Goal: Task Accomplishment & Management: Use online tool/utility

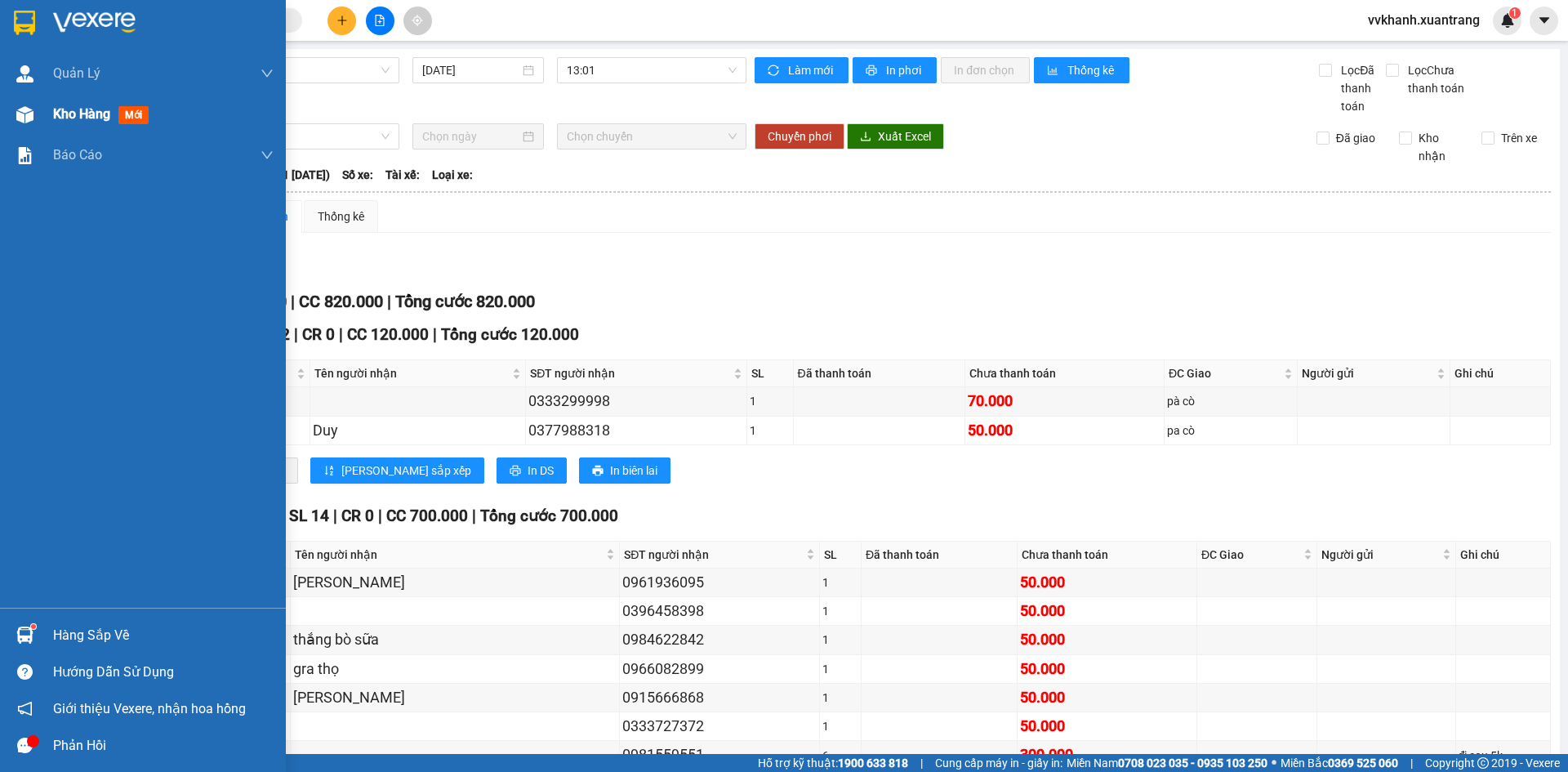
click at [33, 107] on div at bounding box center [25, 114] width 29 height 29
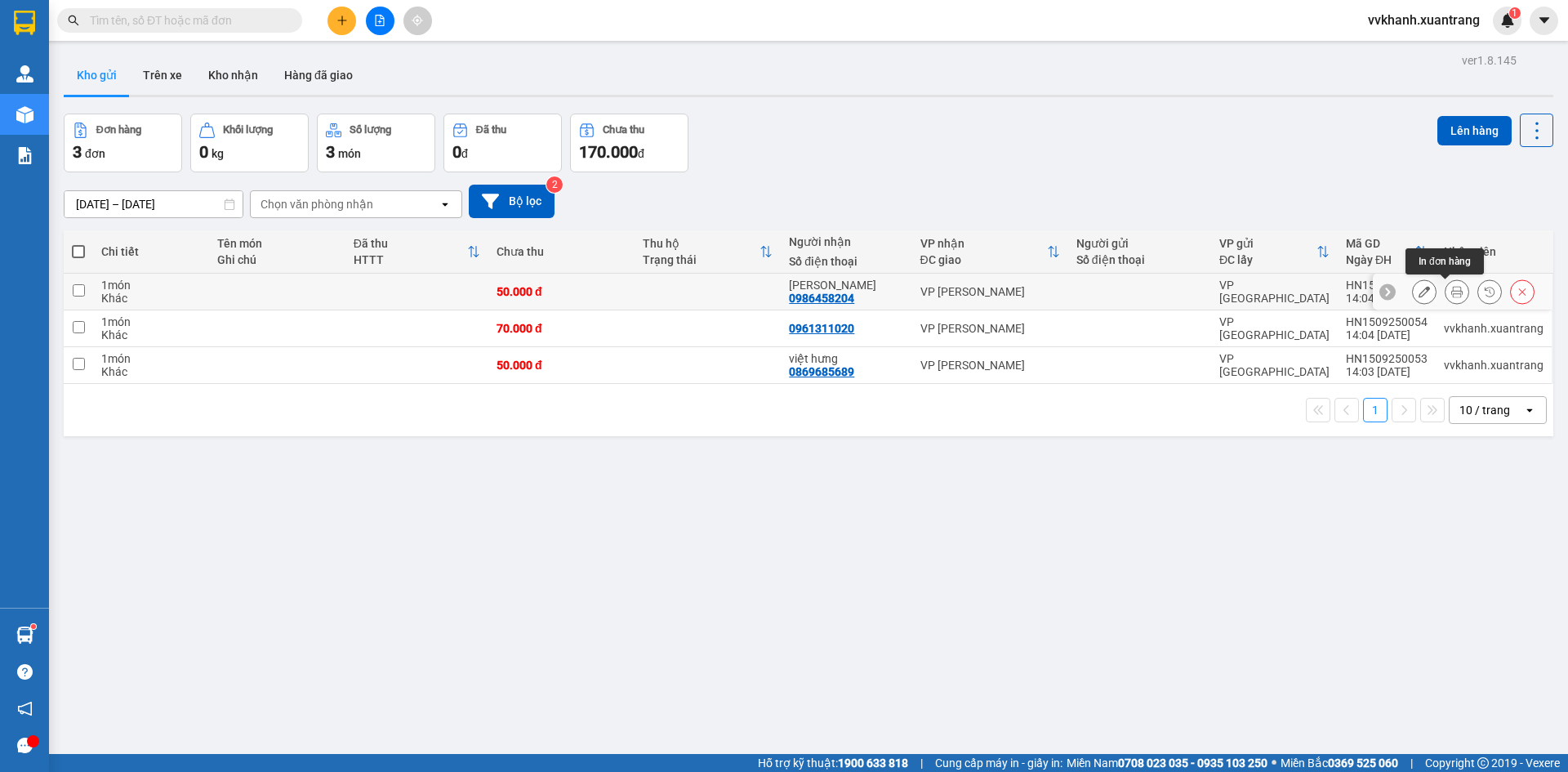
click at [1451, 292] on icon at bounding box center [1457, 292] width 12 height 12
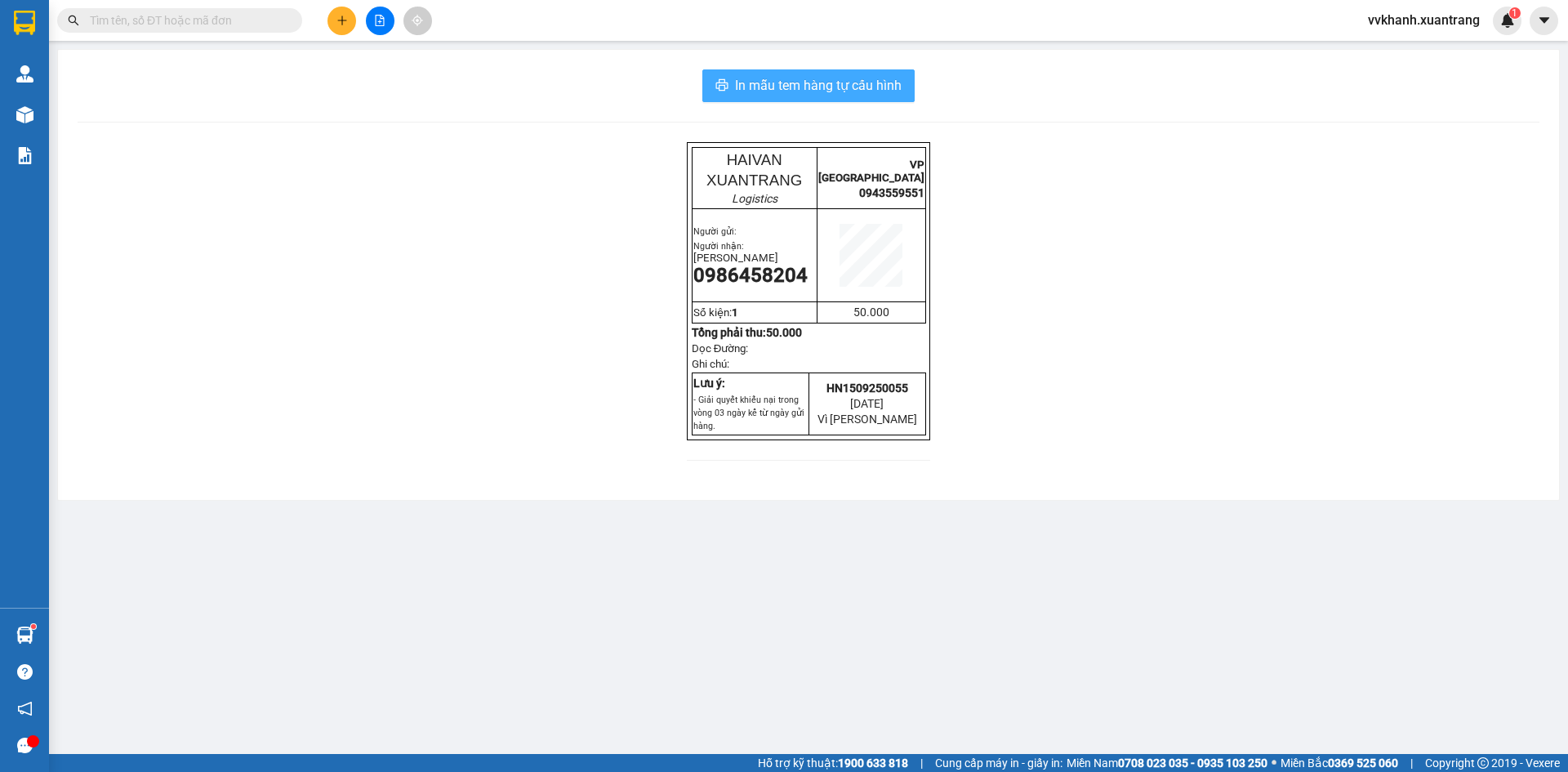
click at [796, 96] on button "In mẫu tem hàng tự cấu hình" at bounding box center [808, 85] width 212 height 32
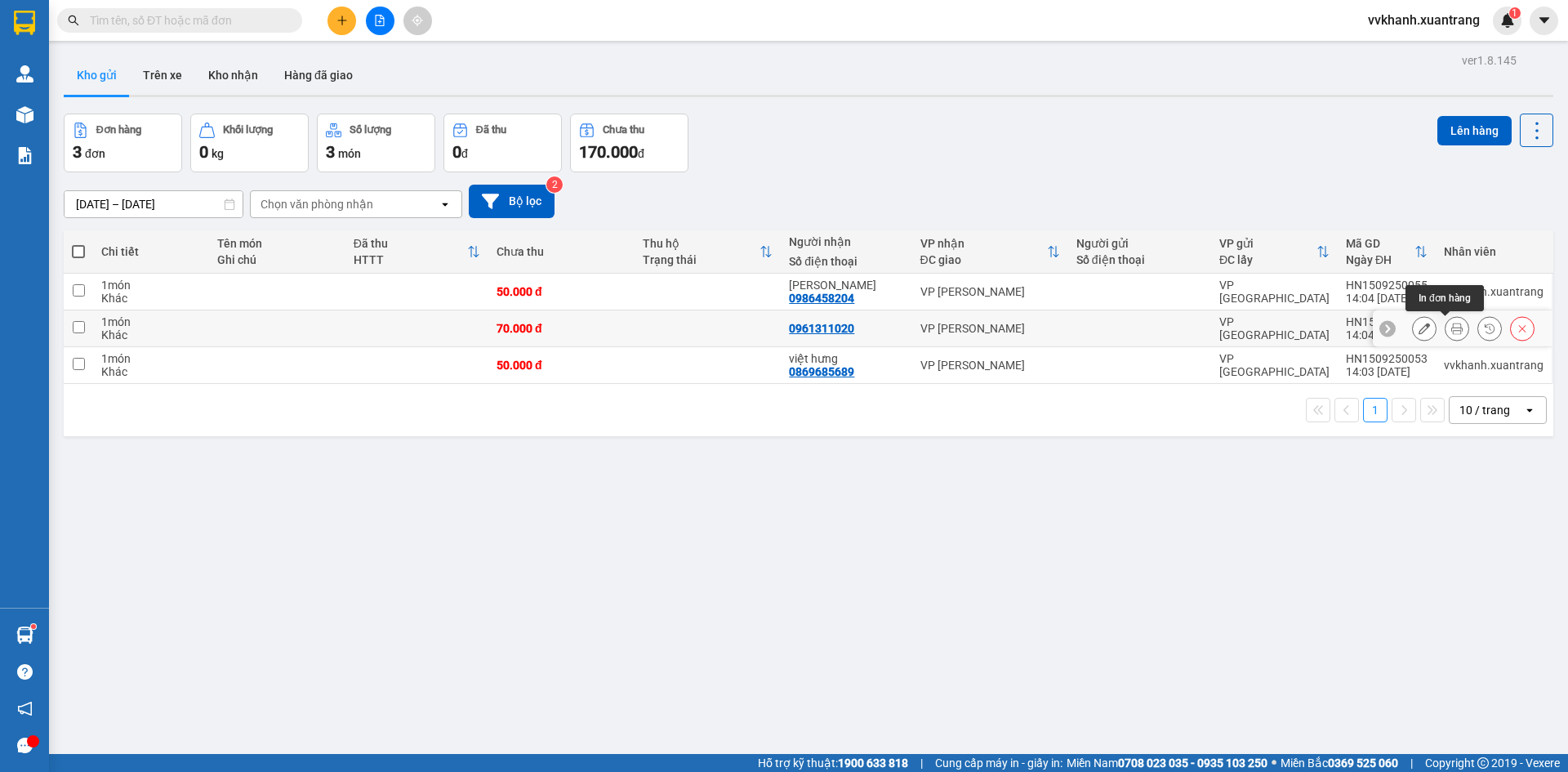
click at [1451, 331] on icon at bounding box center [1457, 328] width 12 height 12
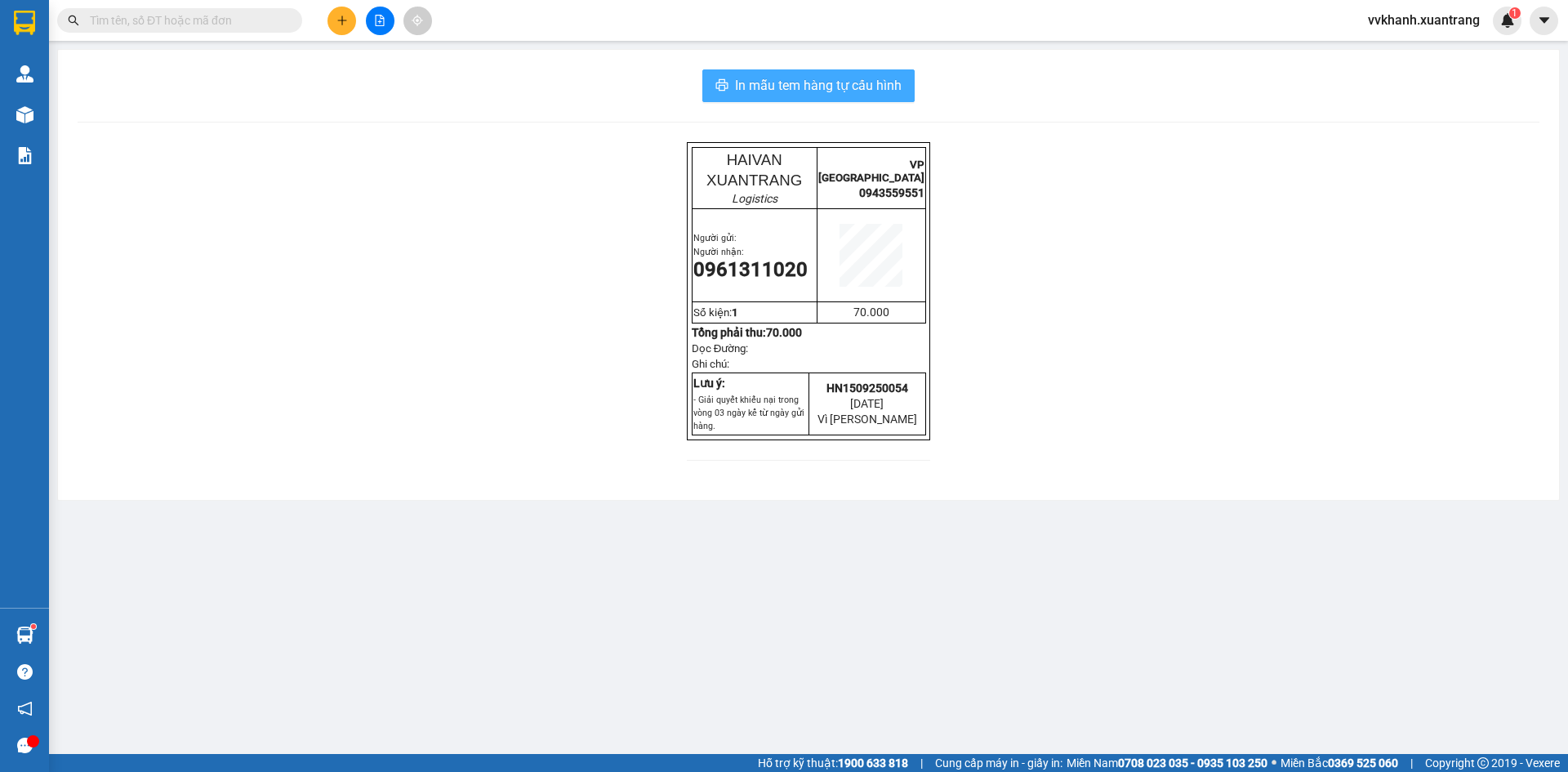
click at [772, 96] on button "In mẫu tem hàng tự cấu hình" at bounding box center [808, 85] width 212 height 32
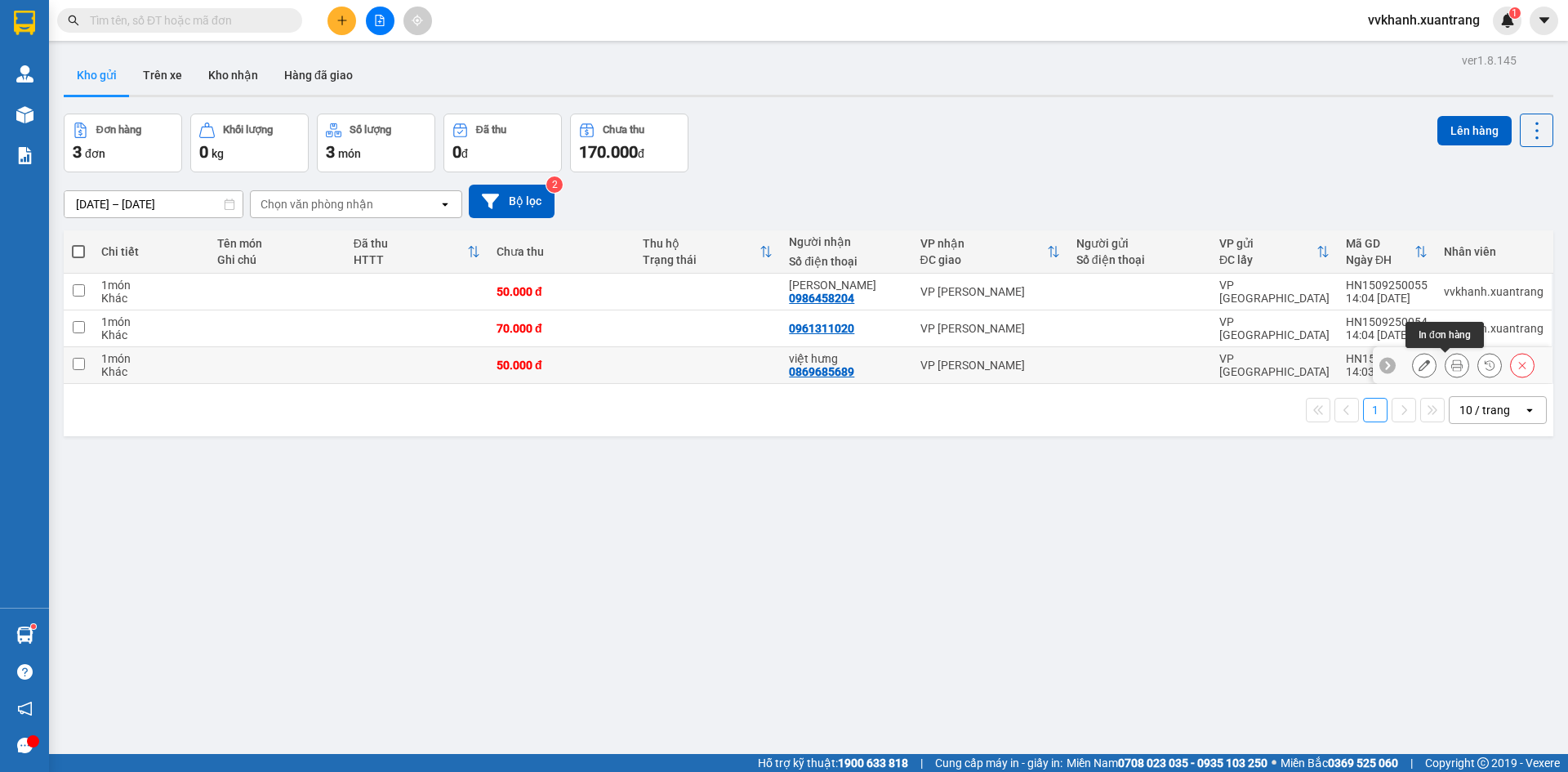
click at [1451, 366] on icon at bounding box center [1457, 365] width 12 height 12
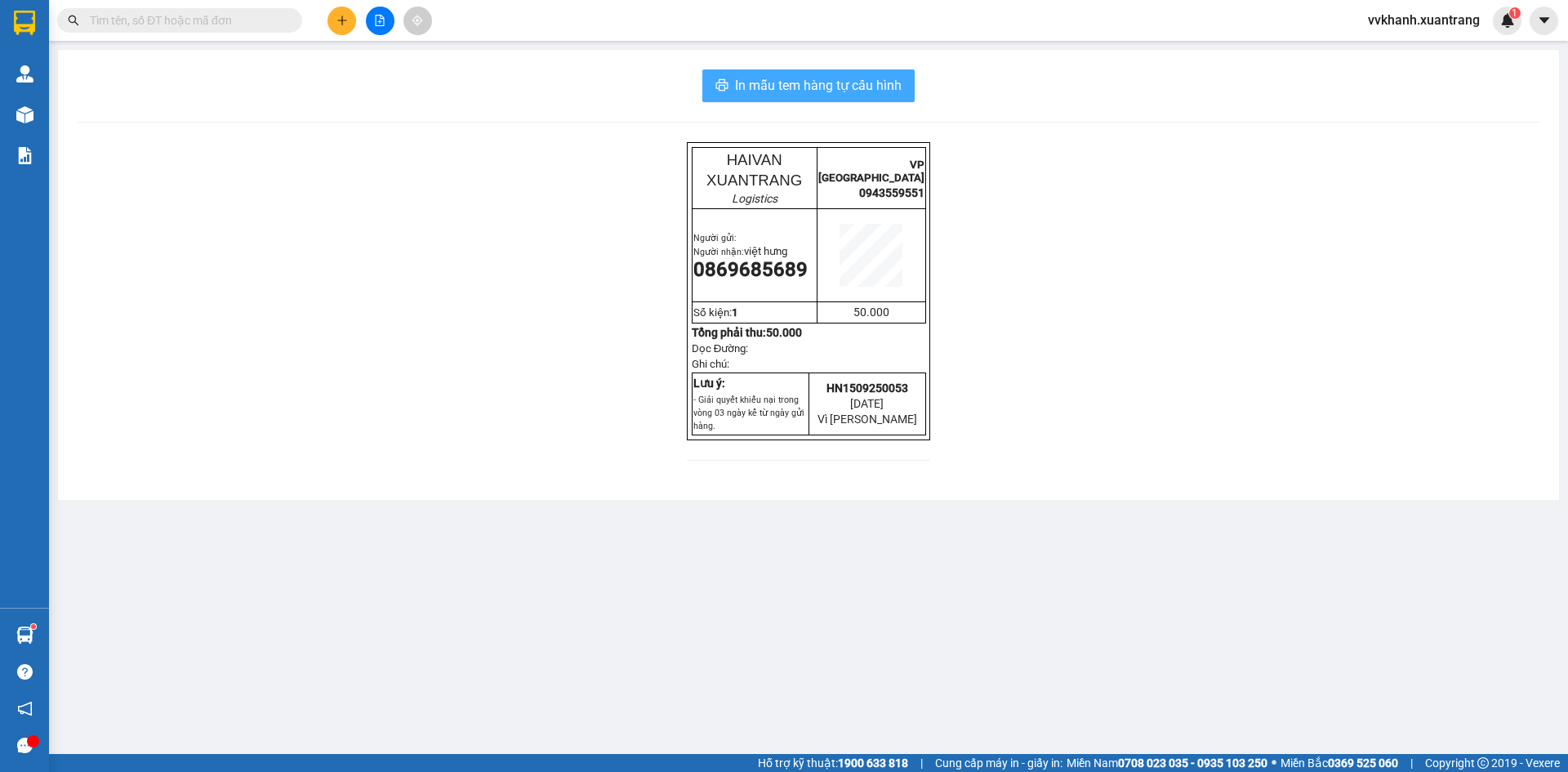
click at [800, 88] on span "In mẫu tem hàng tự cấu hình" at bounding box center [818, 85] width 166 height 21
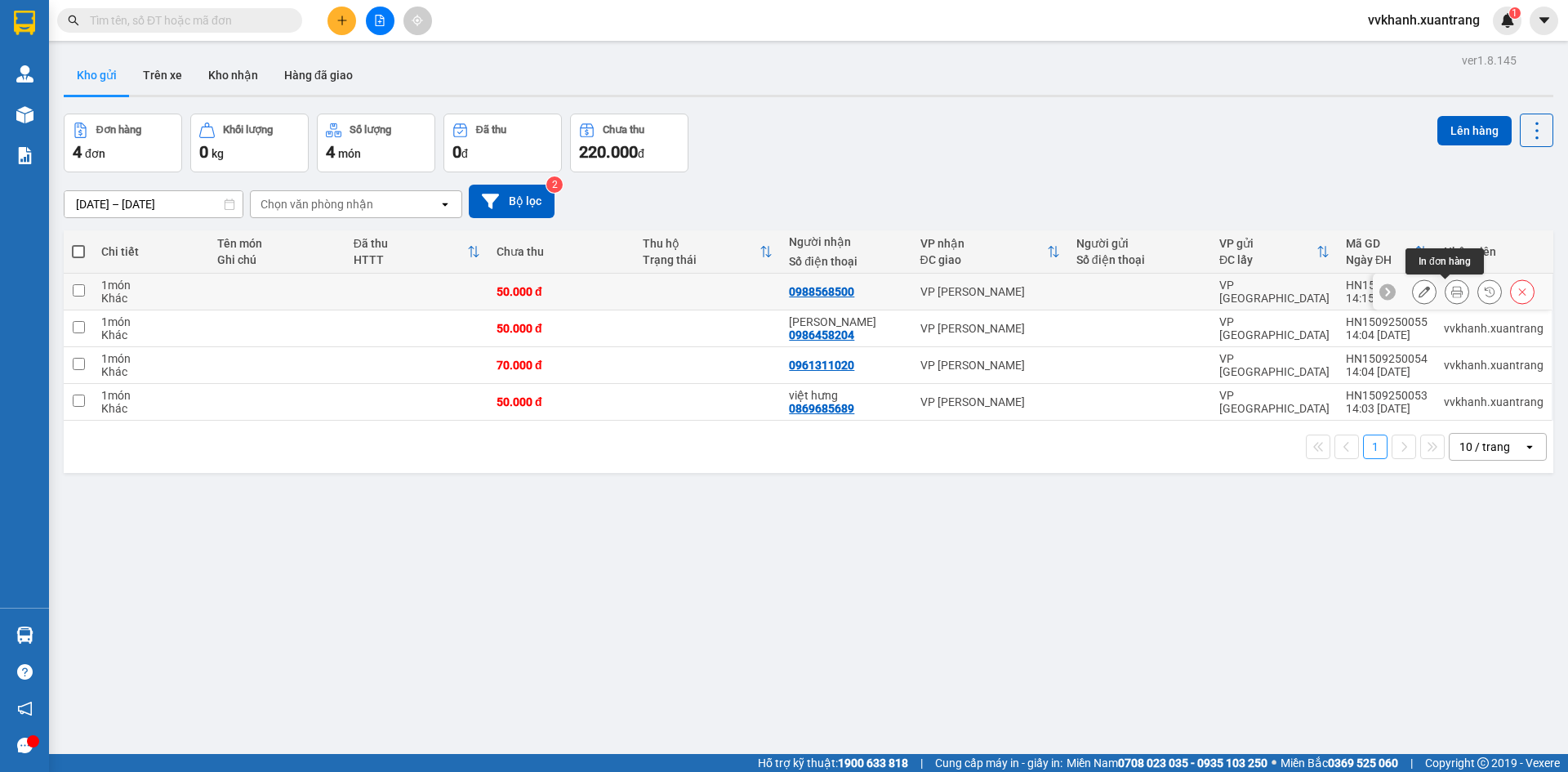
click at [1451, 290] on icon at bounding box center [1457, 292] width 12 height 12
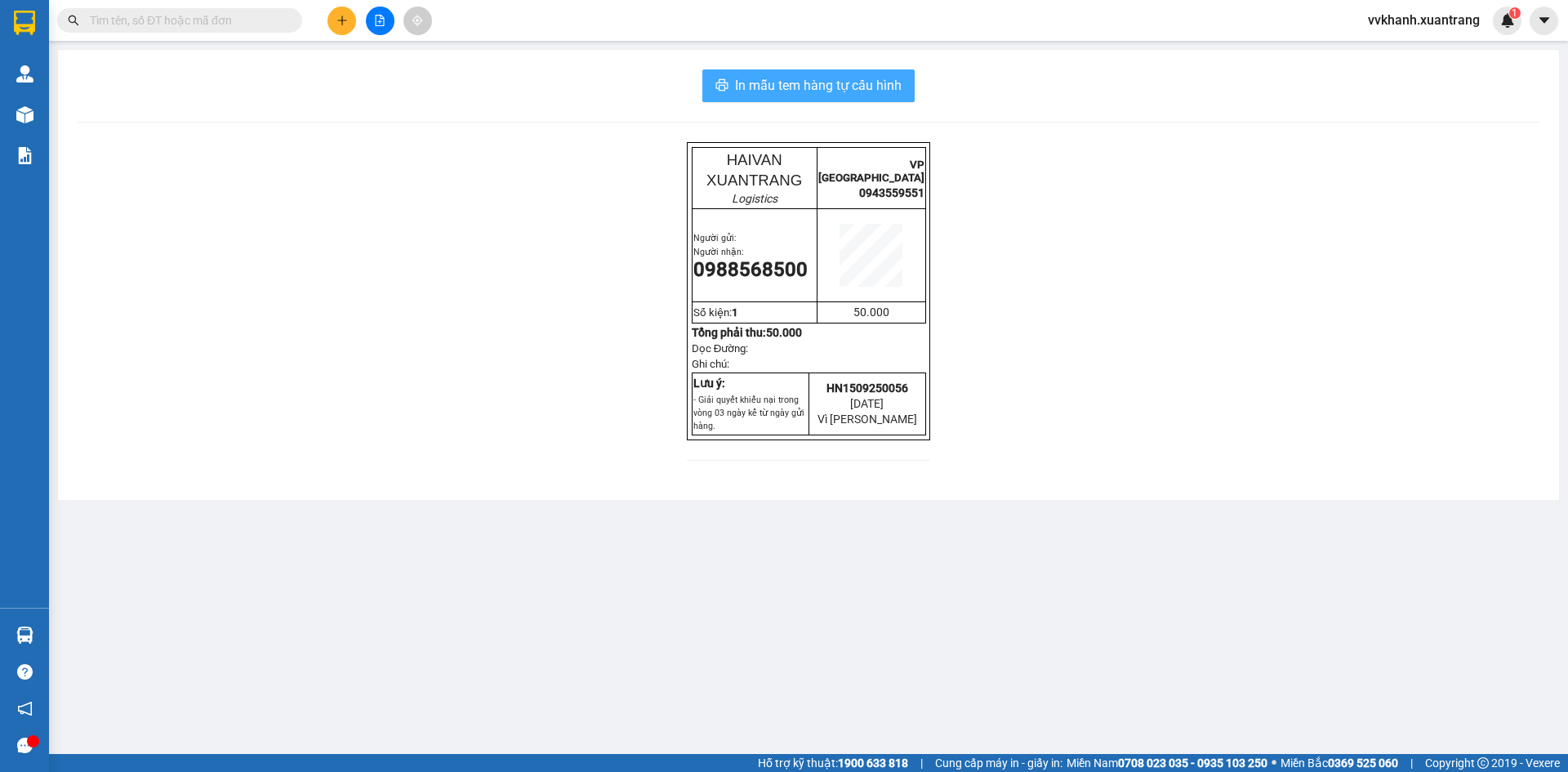
click at [808, 93] on span "In mẫu tem hàng tự cấu hình" at bounding box center [818, 85] width 166 height 21
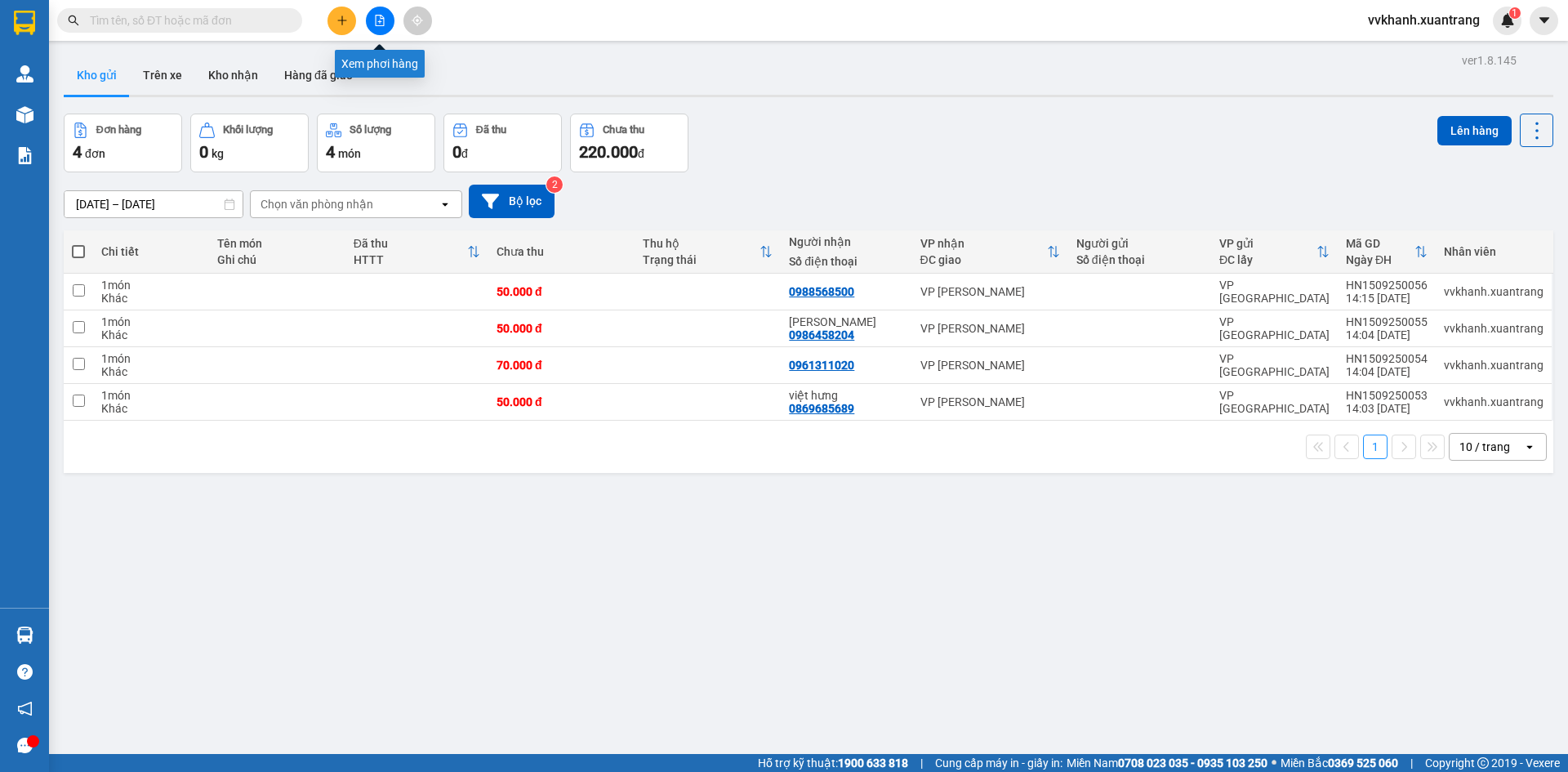
click at [374, 22] on button at bounding box center [380, 21] width 29 height 29
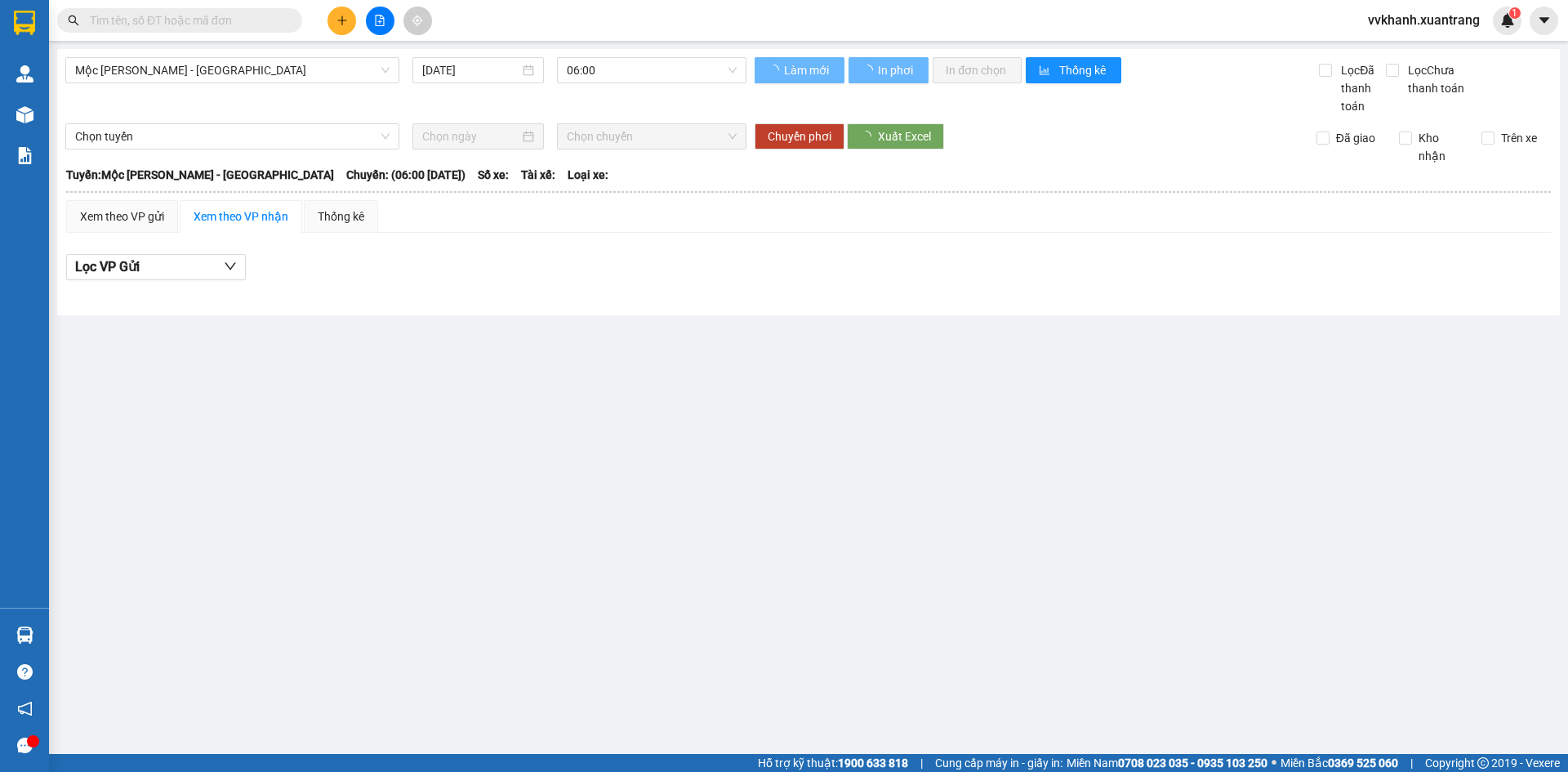
click at [255, 87] on div "Mộc [PERSON_NAME] - [GEOGRAPHIC_DATA] [DATE] 06:00" at bounding box center [406, 86] width 681 height 58
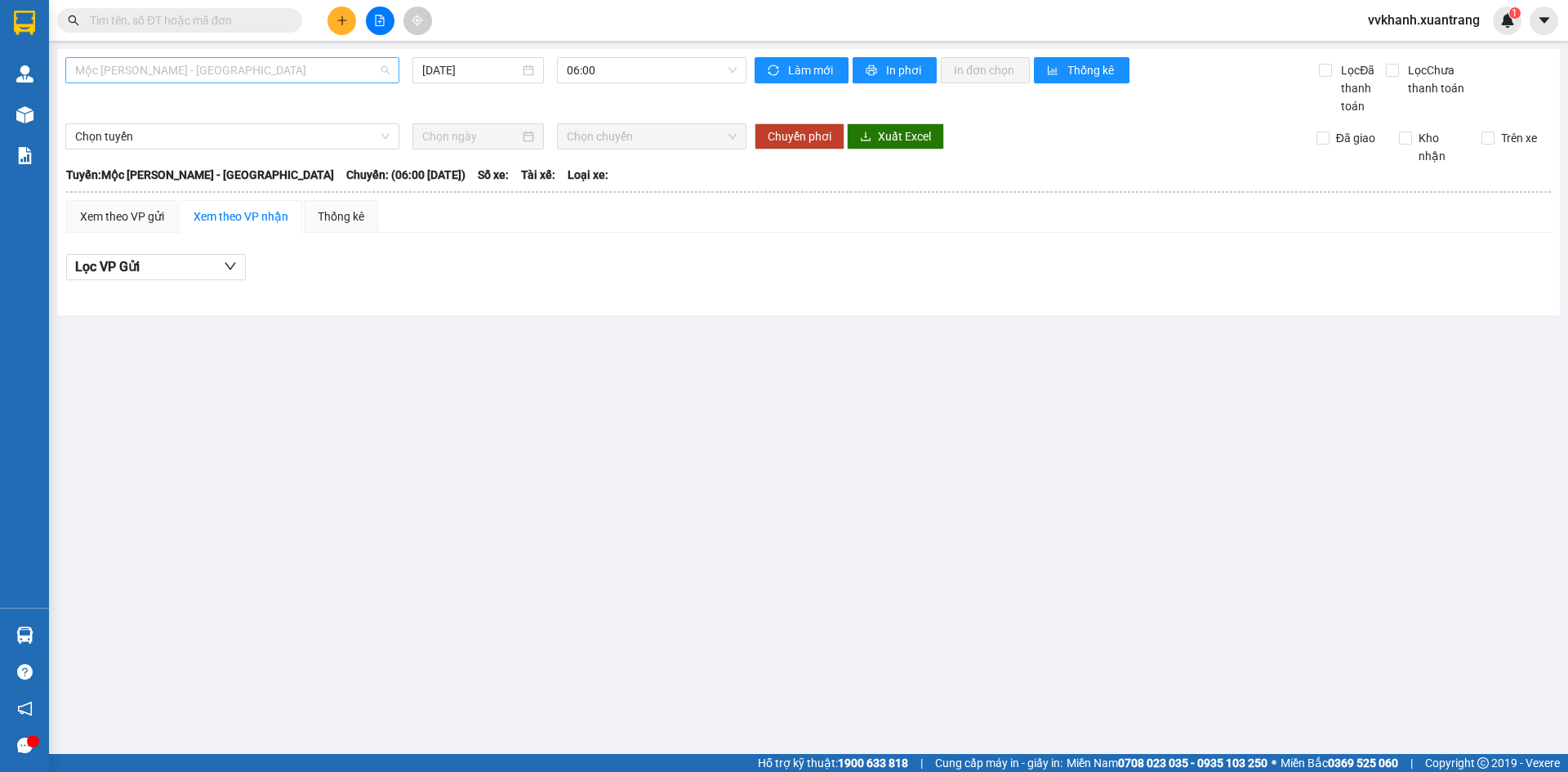
click at [251, 79] on span "Mộc [PERSON_NAME] - [GEOGRAPHIC_DATA]" at bounding box center [233, 70] width 315 height 25
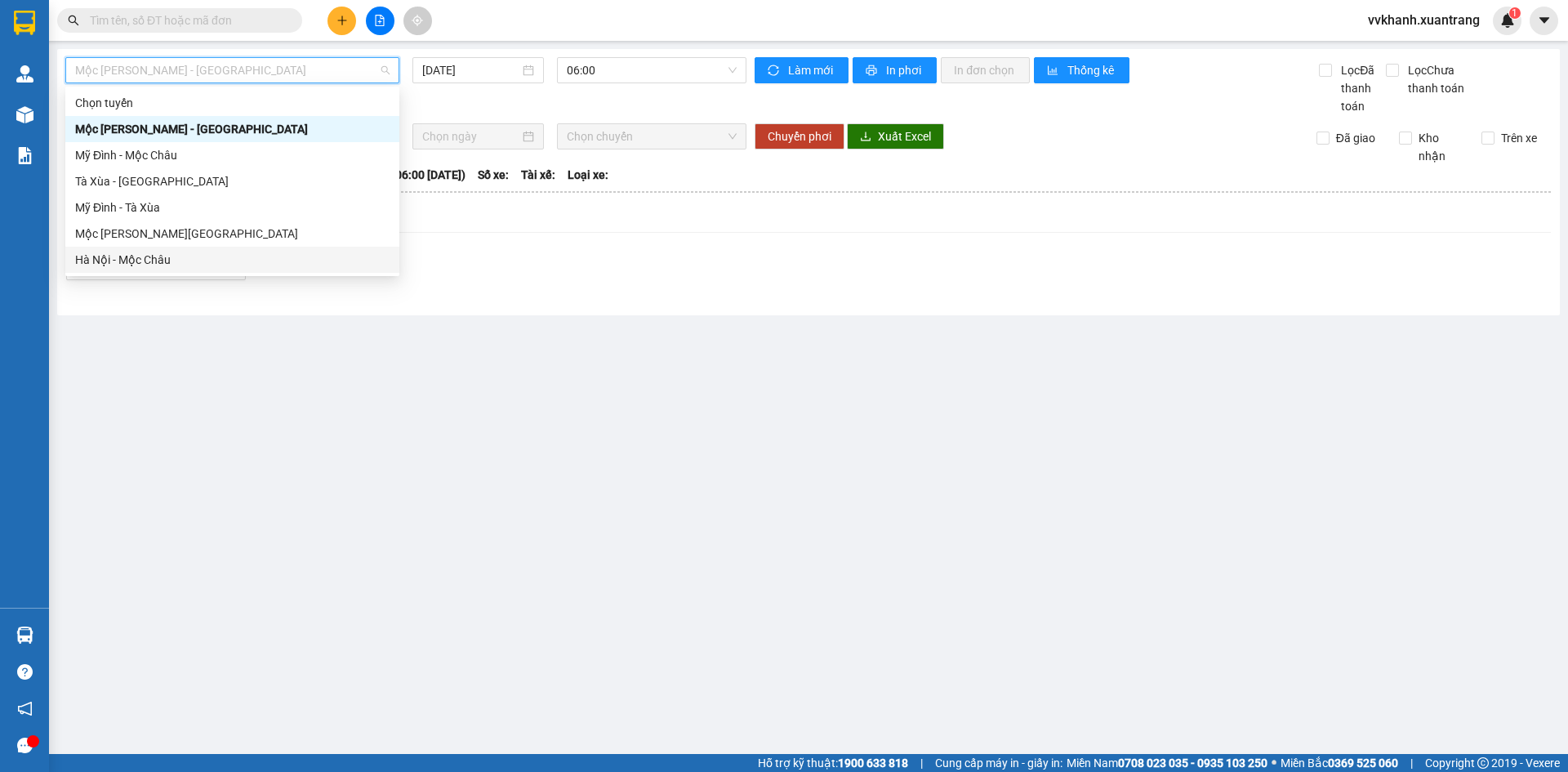
click at [203, 258] on div "Hà Nội - Mộc Châu" at bounding box center [233, 260] width 315 height 18
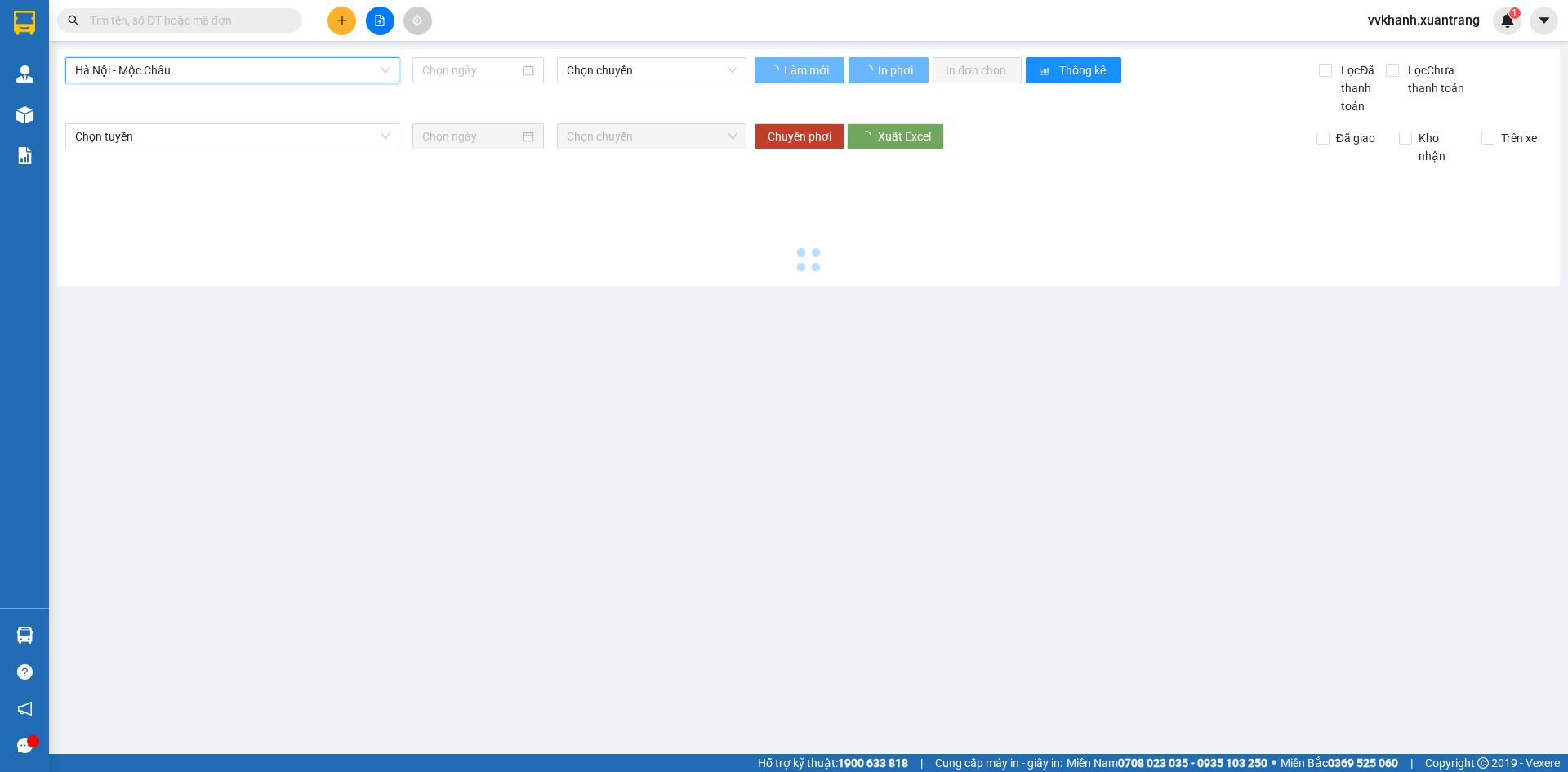
type input "[DATE]"
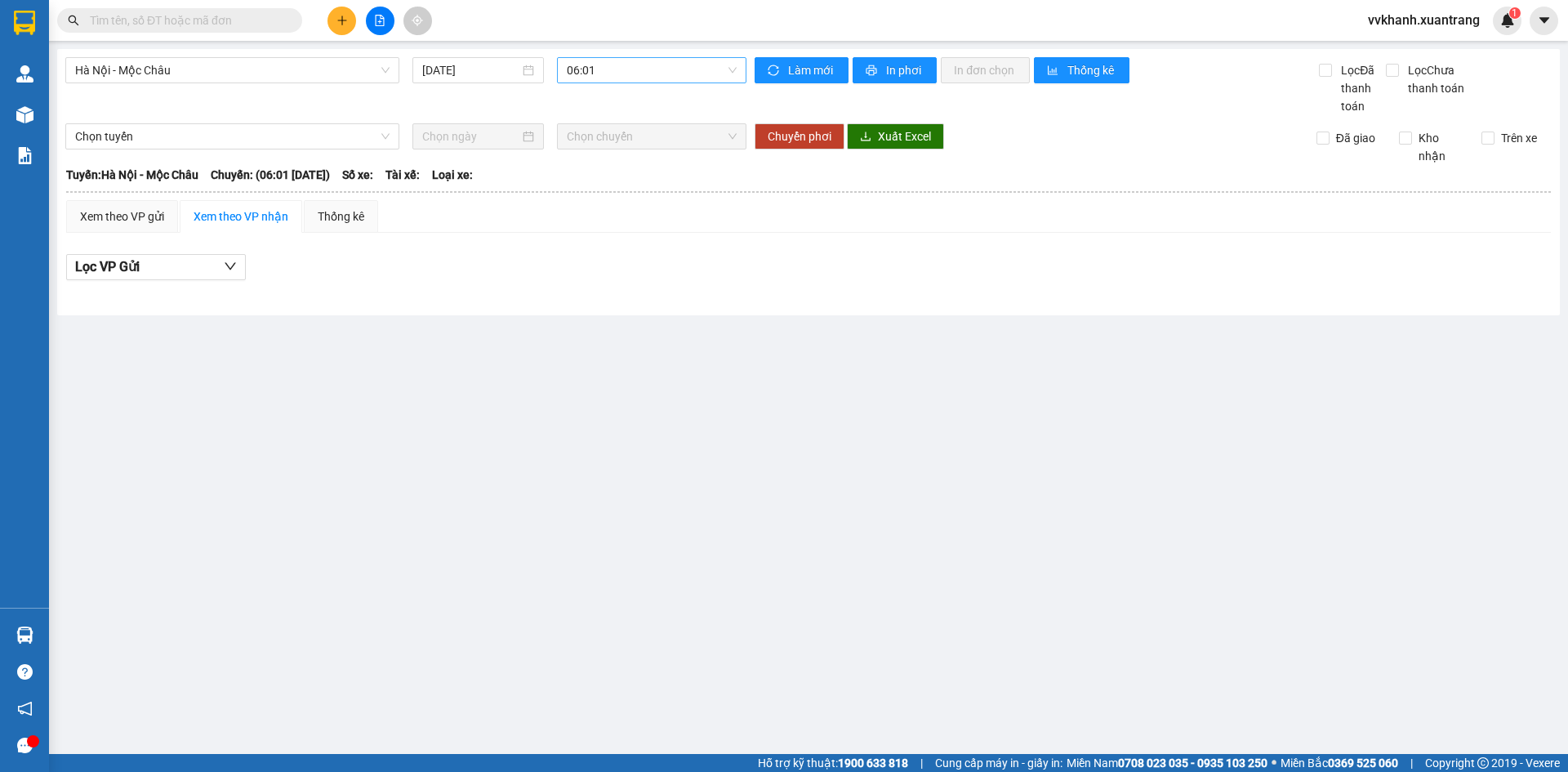
click at [587, 77] on div "Hà Nội - Mộc [PERSON_NAME] [DATE] 06:01" at bounding box center [406, 86] width 681 height 58
click at [587, 77] on span "06:01" at bounding box center [651, 70] width 170 height 25
click at [597, 210] on div "13:01" at bounding box center [630, 211] width 128 height 18
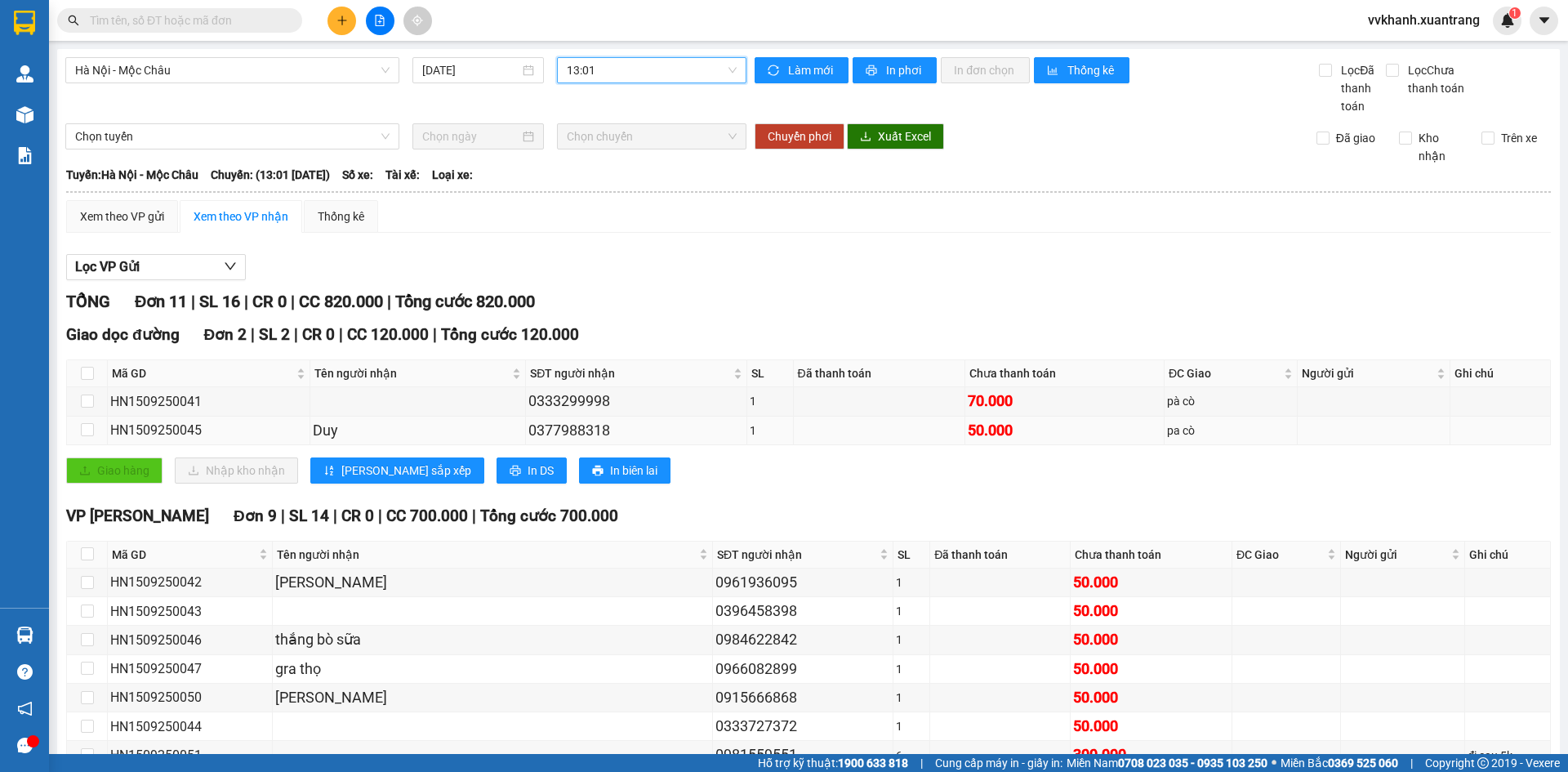
scroll to position [157, 0]
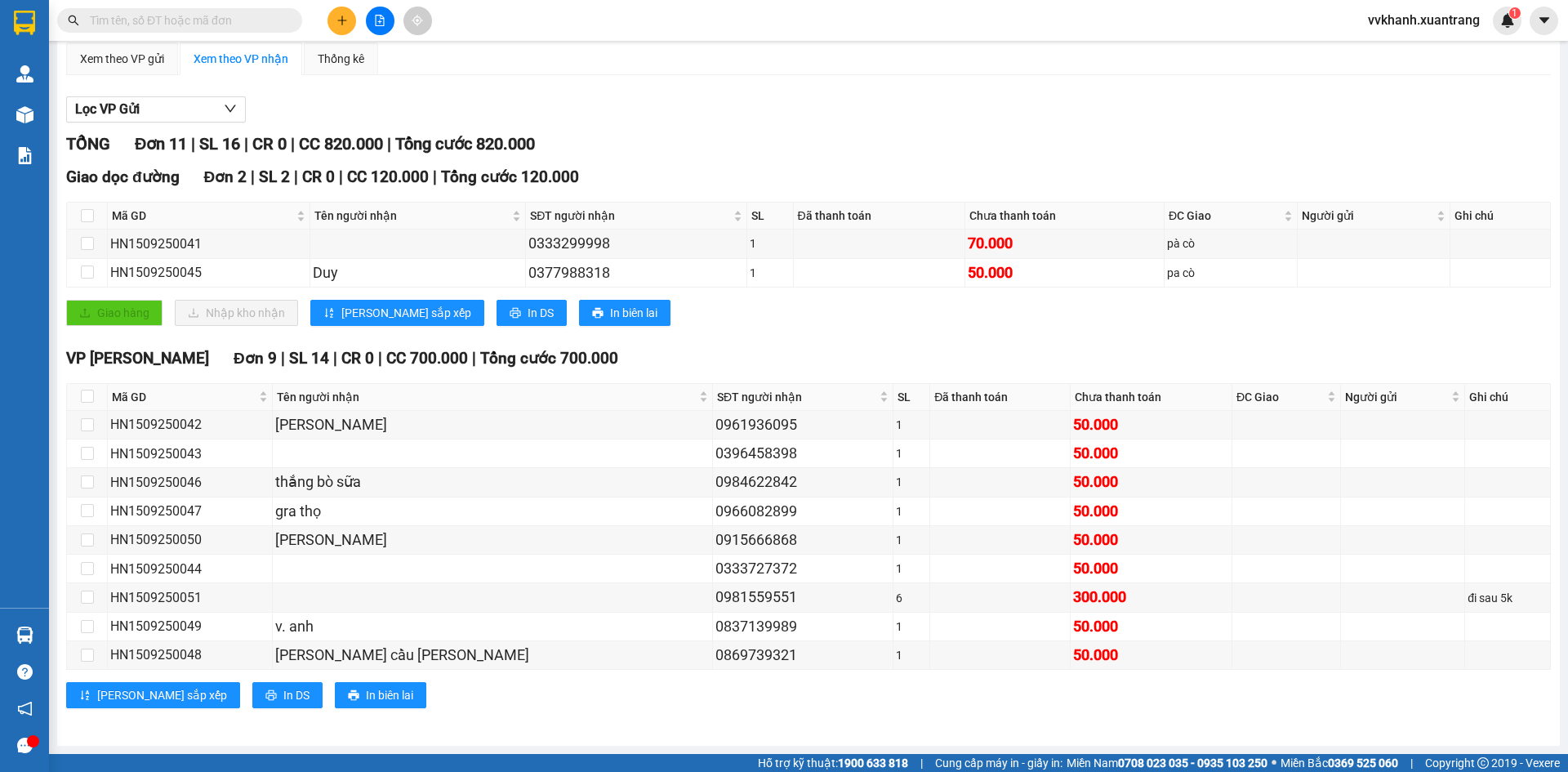
click at [244, 20] on input "text" at bounding box center [186, 21] width 193 height 18
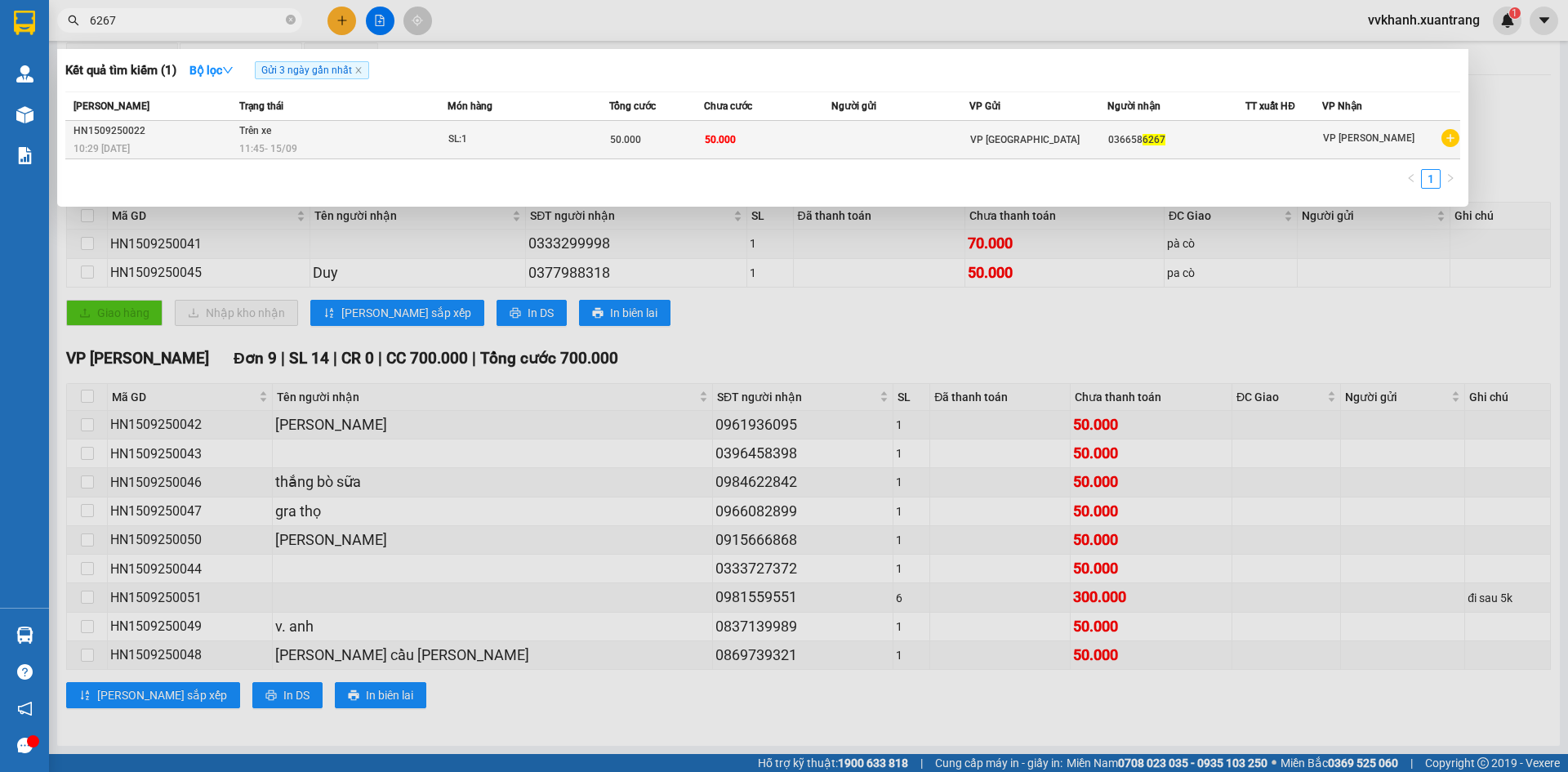
type input "6267"
click at [606, 135] on span "SL: 1" at bounding box center [528, 140] width 160 height 18
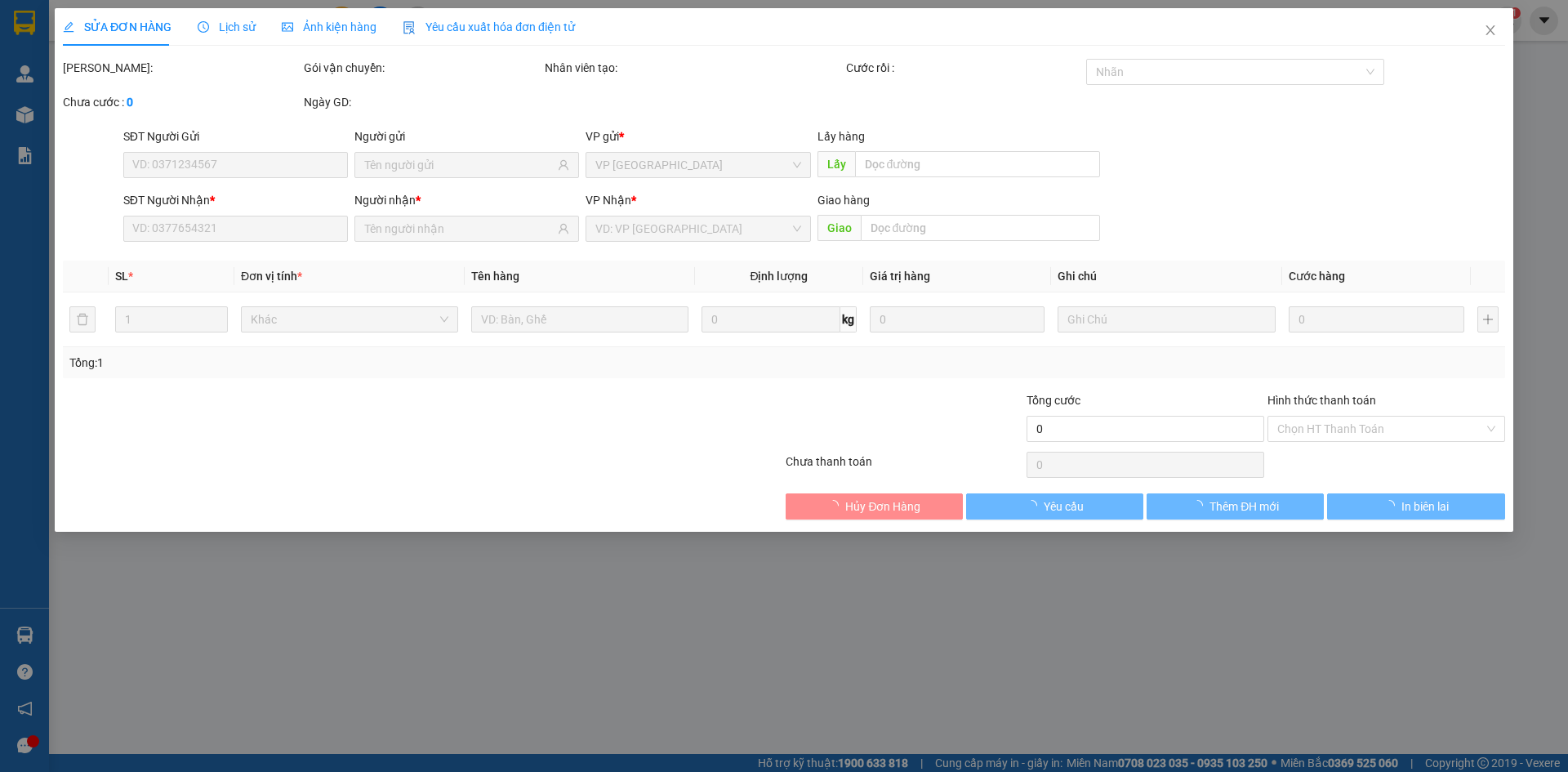
type input "0366586267"
type input "50.000"
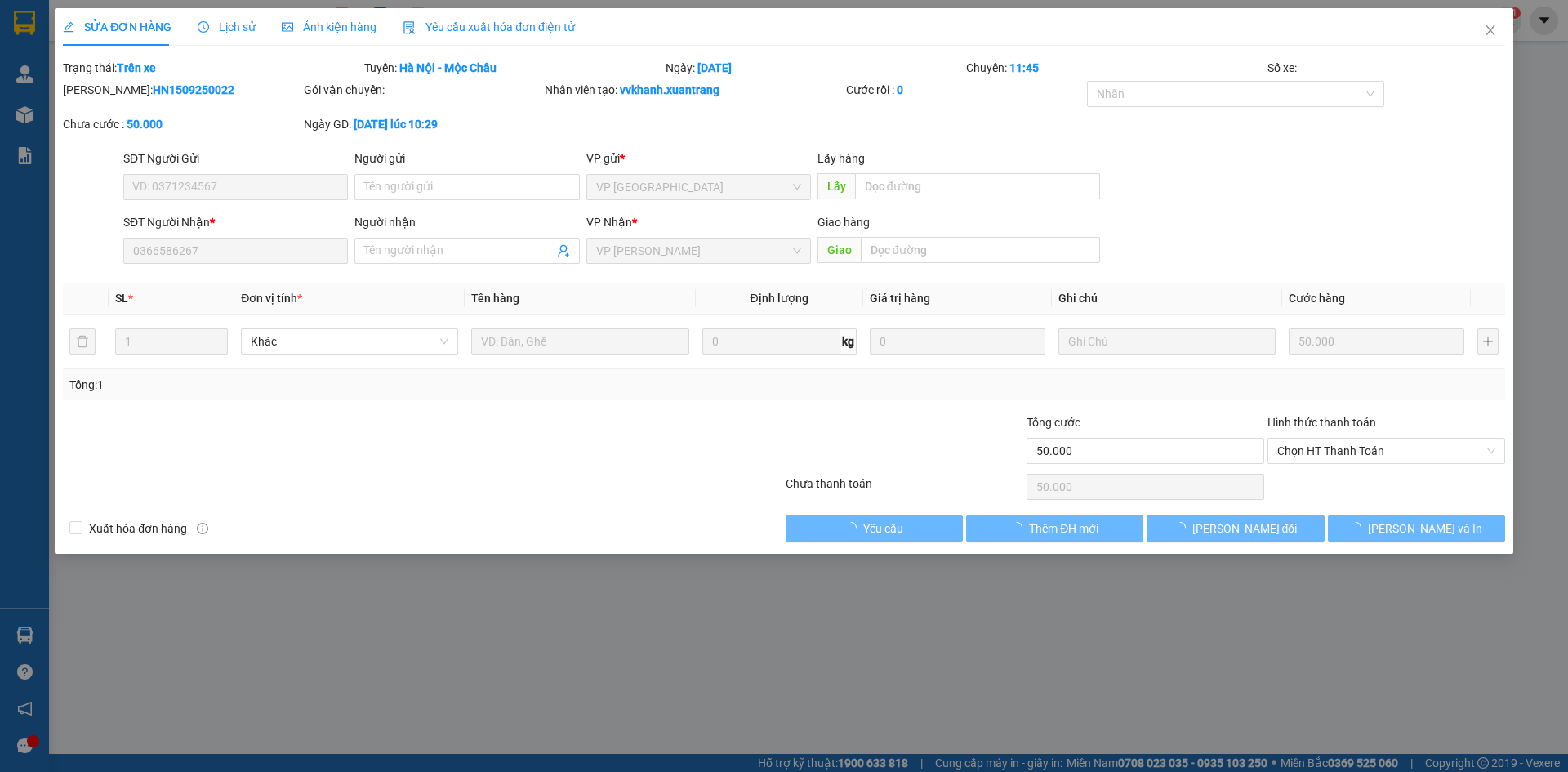
click at [328, 40] on div "Ảnh kiện hàng" at bounding box center [329, 27] width 94 height 37
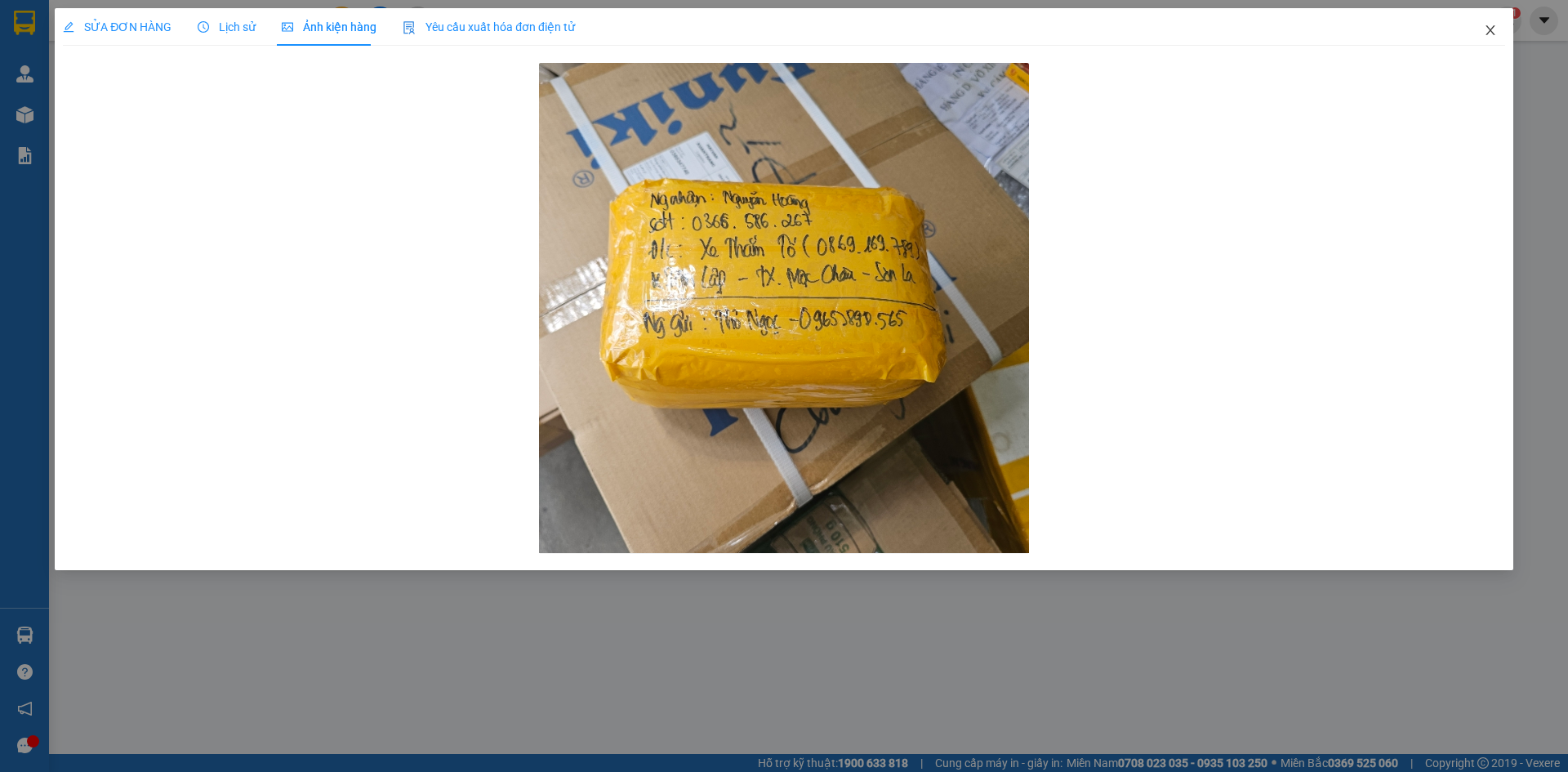
click at [1492, 35] on icon "close" at bounding box center [1491, 31] width 13 height 13
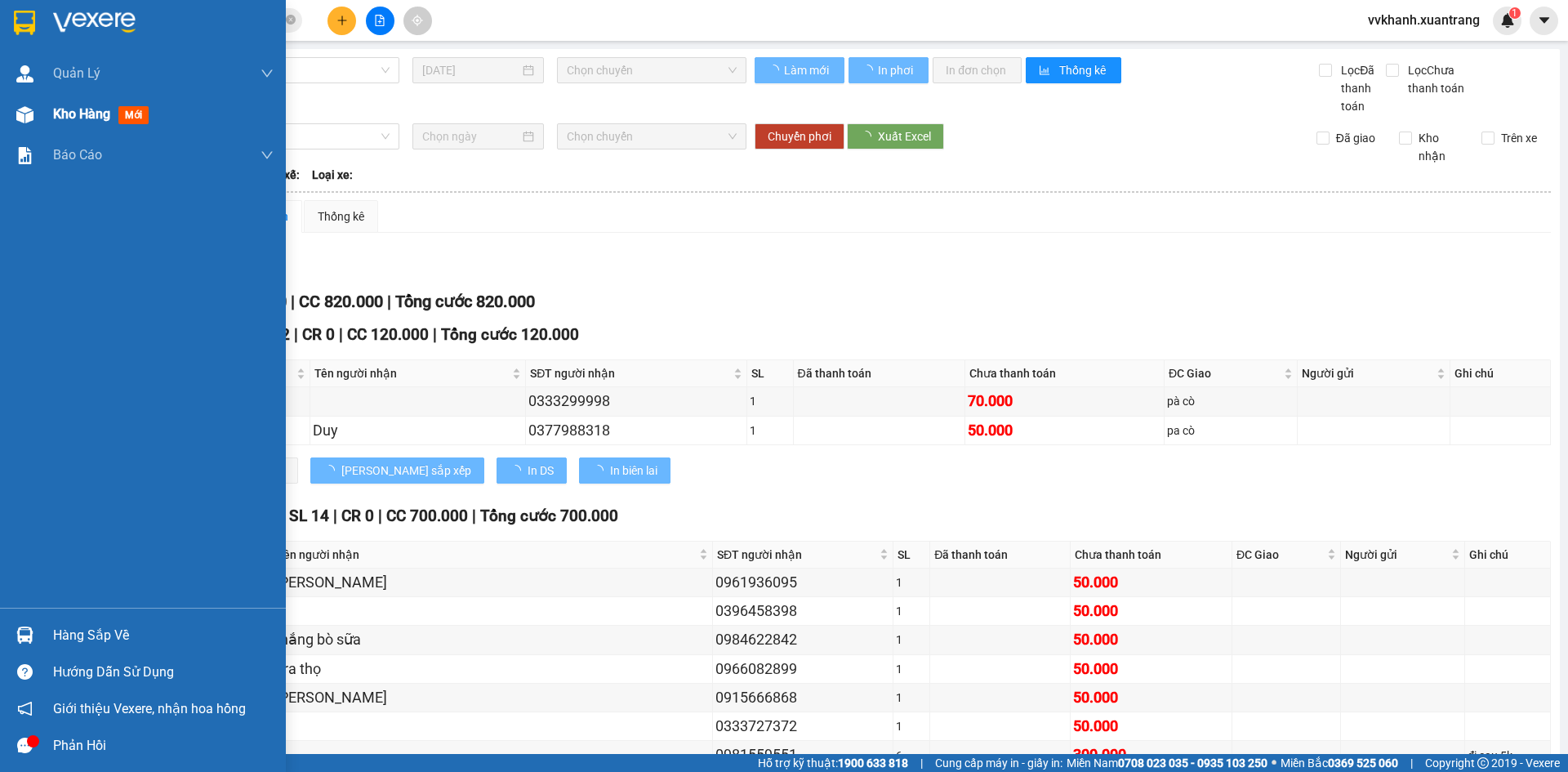
click at [58, 114] on span "Kho hàng" at bounding box center [81, 113] width 57 height 16
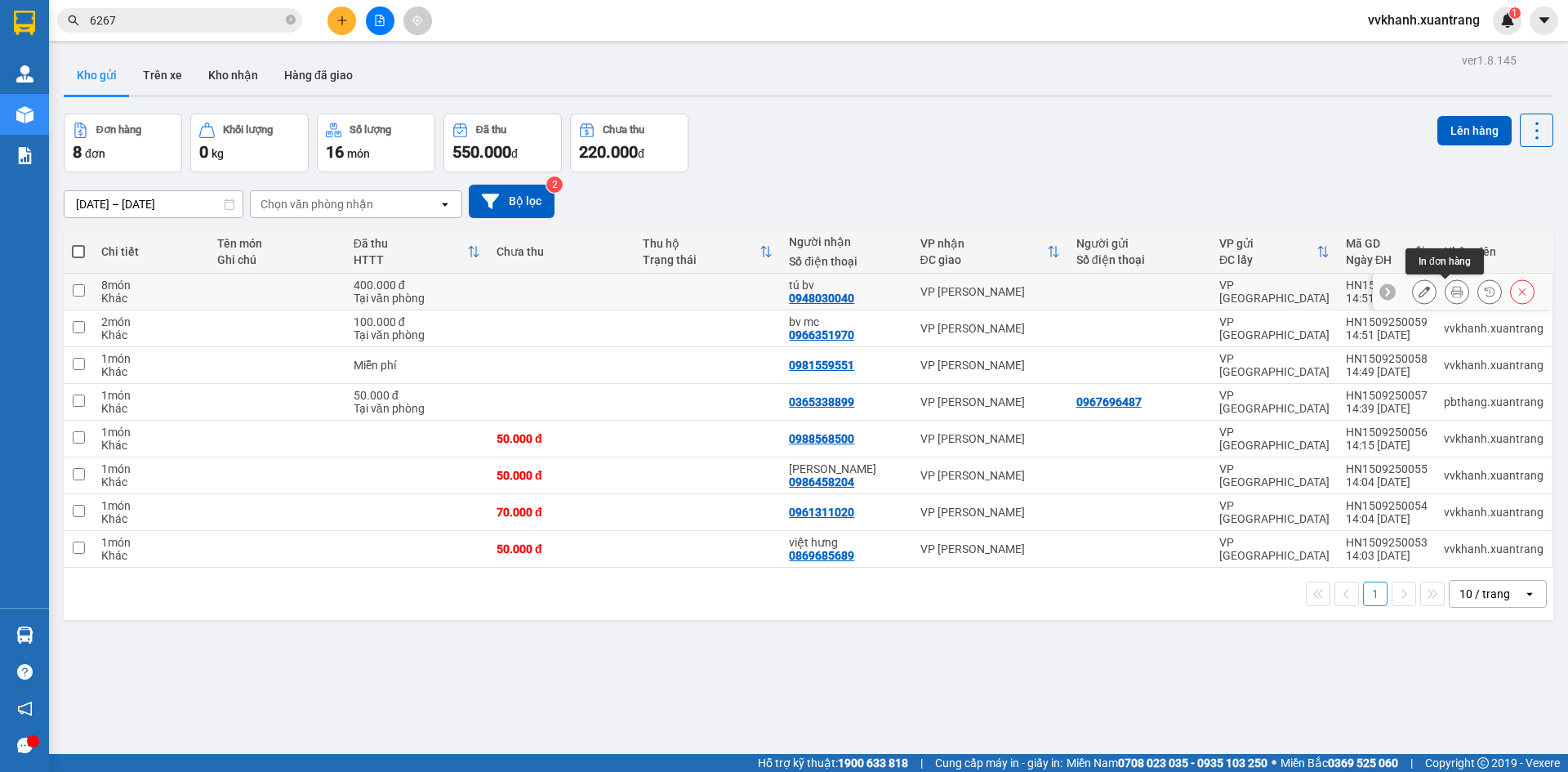
click at [1445, 292] on button at bounding box center [1457, 292] width 23 height 29
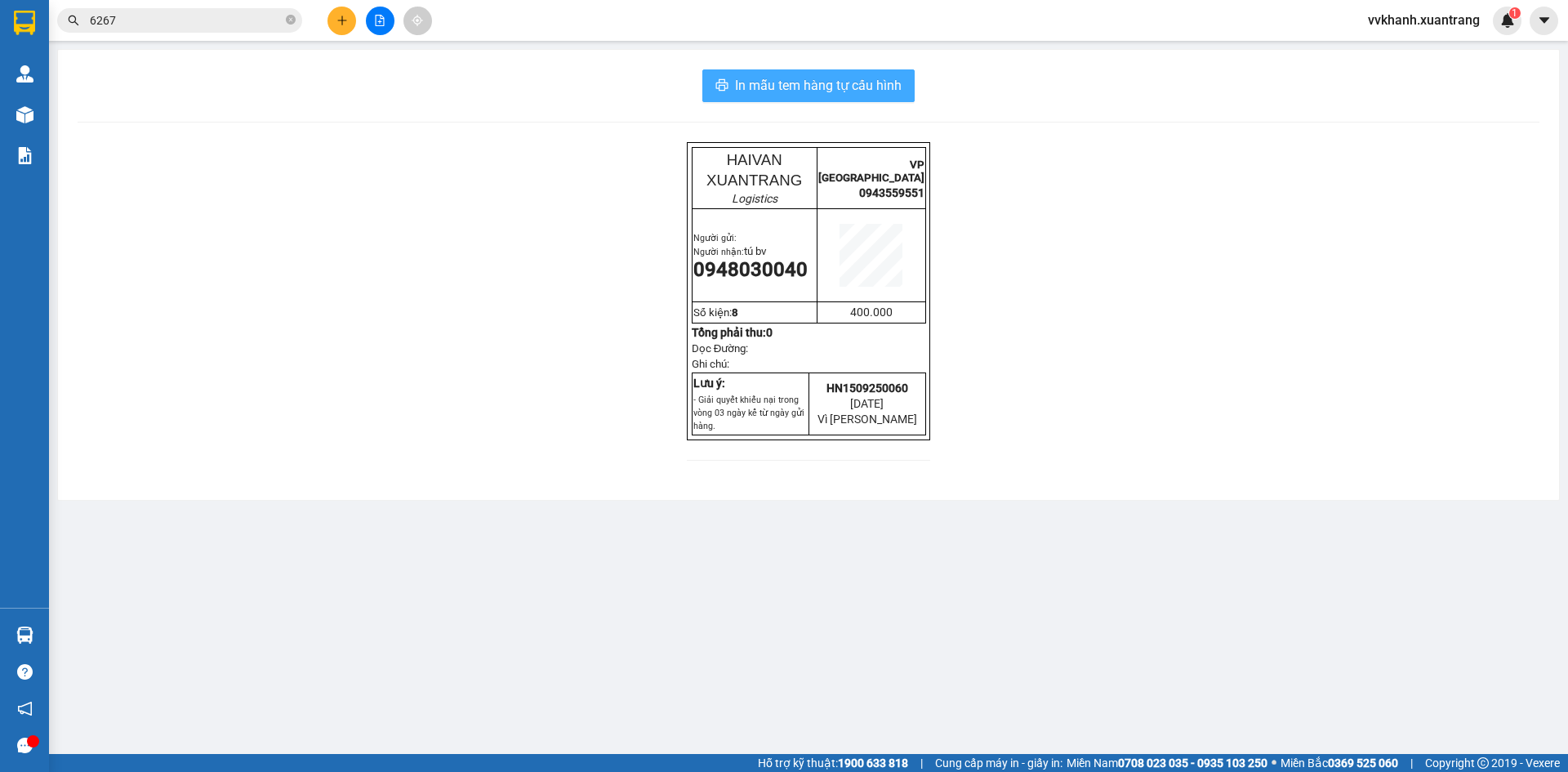
drag, startPoint x: 769, startPoint y: 89, endPoint x: 798, endPoint y: 94, distance: 29.4
click at [775, 89] on span "In mẫu tem hàng tự cấu hình" at bounding box center [818, 85] width 166 height 21
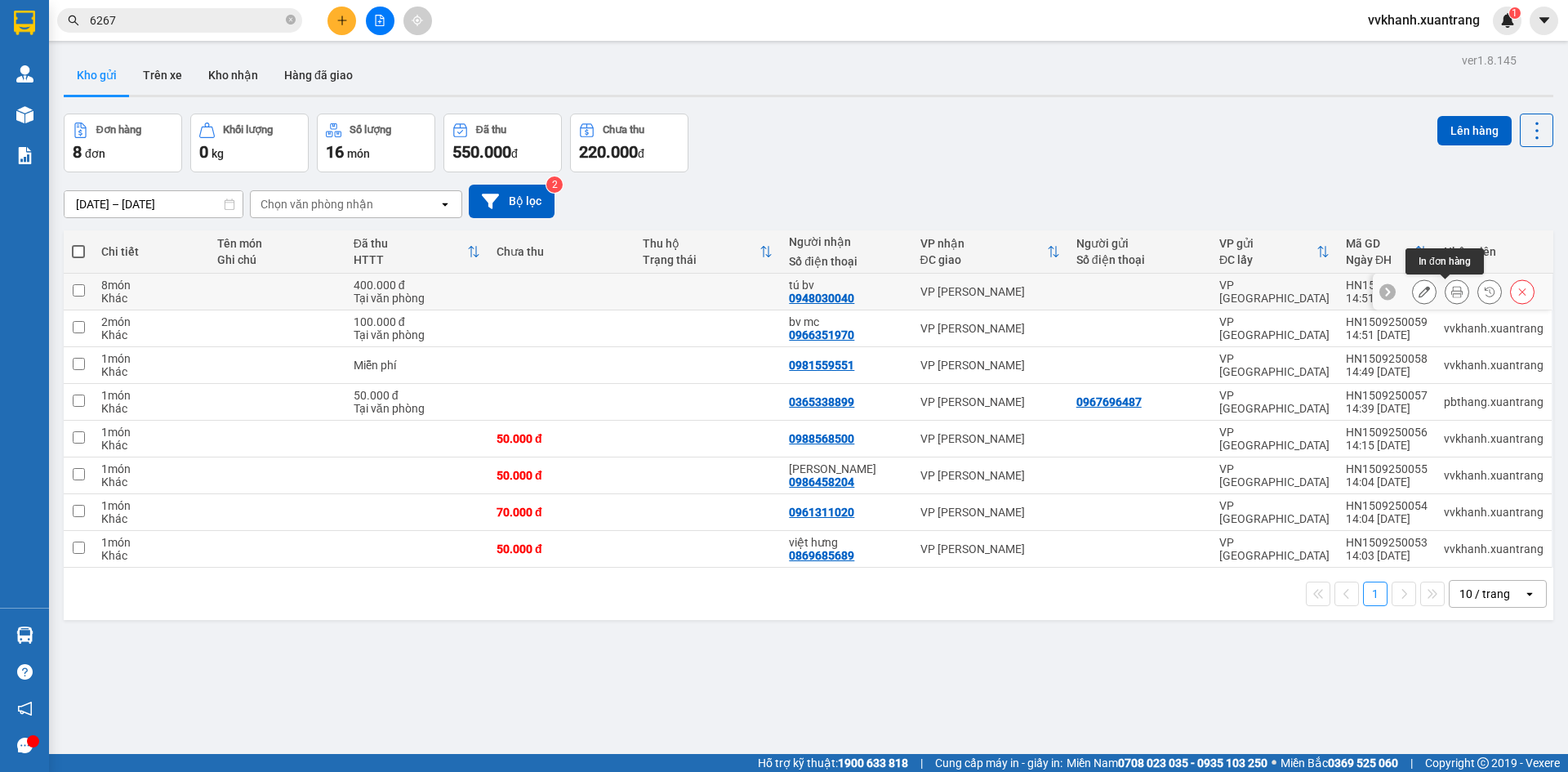
click at [1451, 292] on icon at bounding box center [1457, 292] width 12 height 12
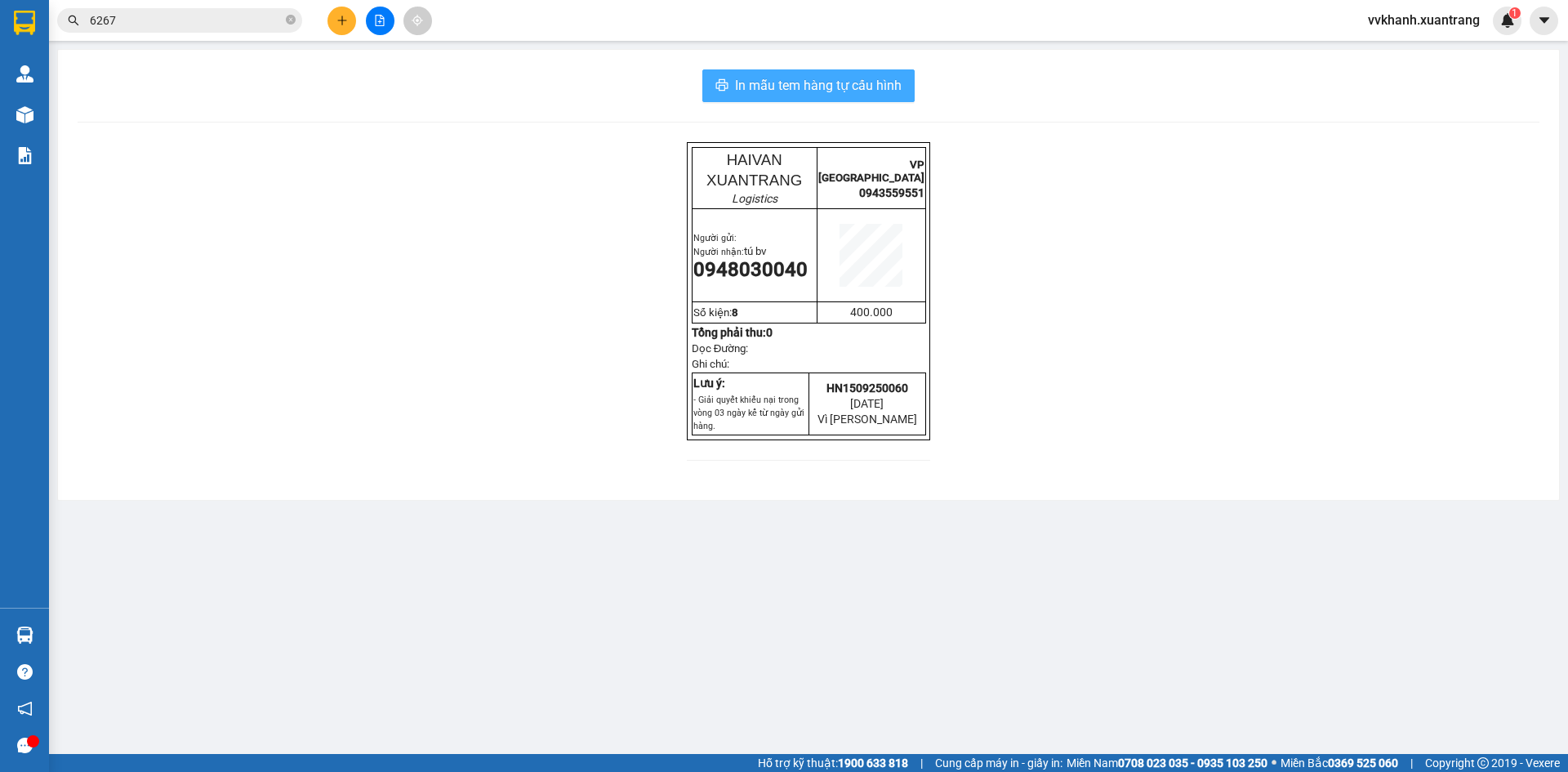
click at [825, 82] on span "In mẫu tem hàng tự cấu hình" at bounding box center [818, 85] width 166 height 21
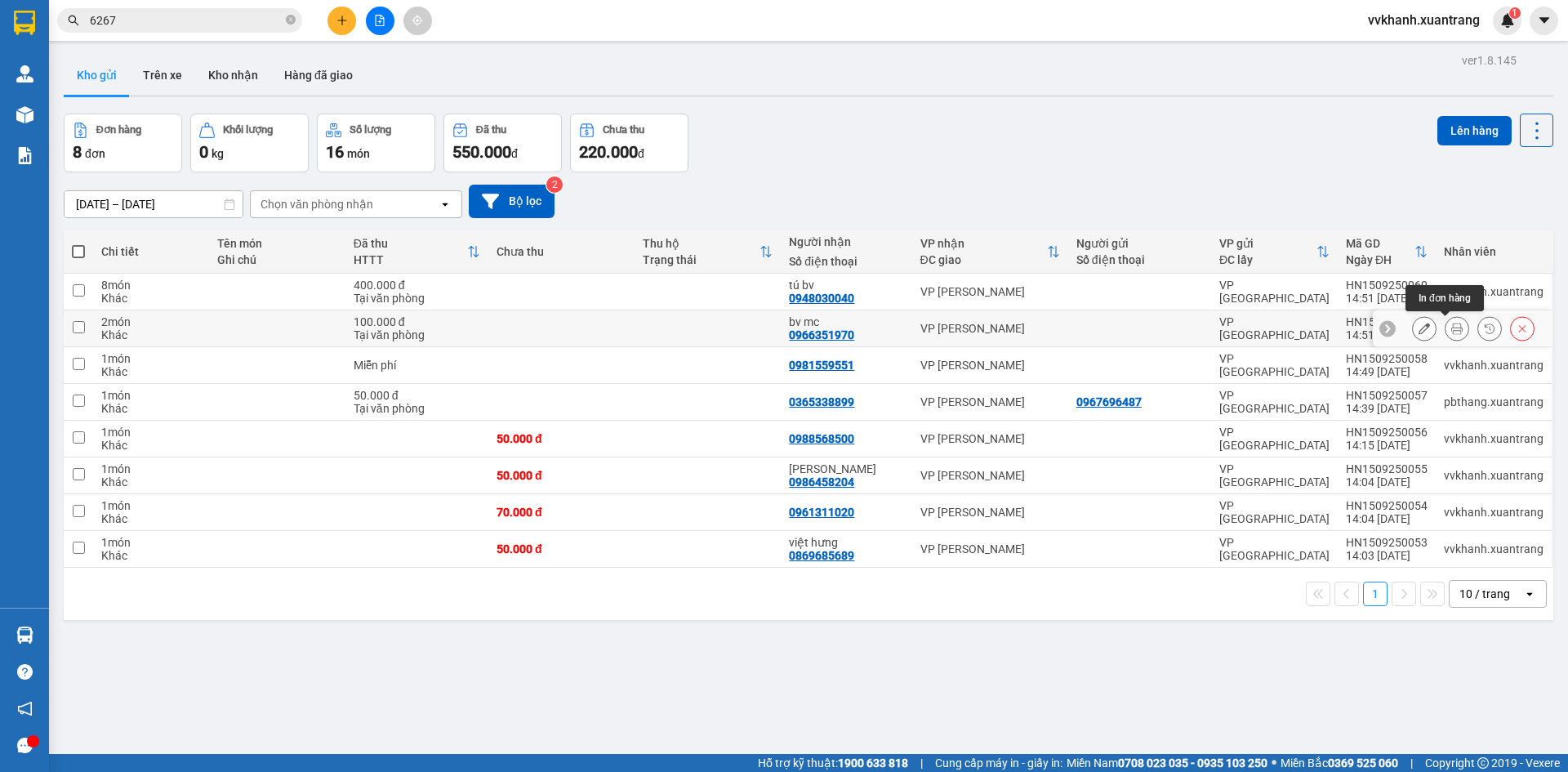
click at [1451, 326] on icon at bounding box center [1457, 328] width 12 height 12
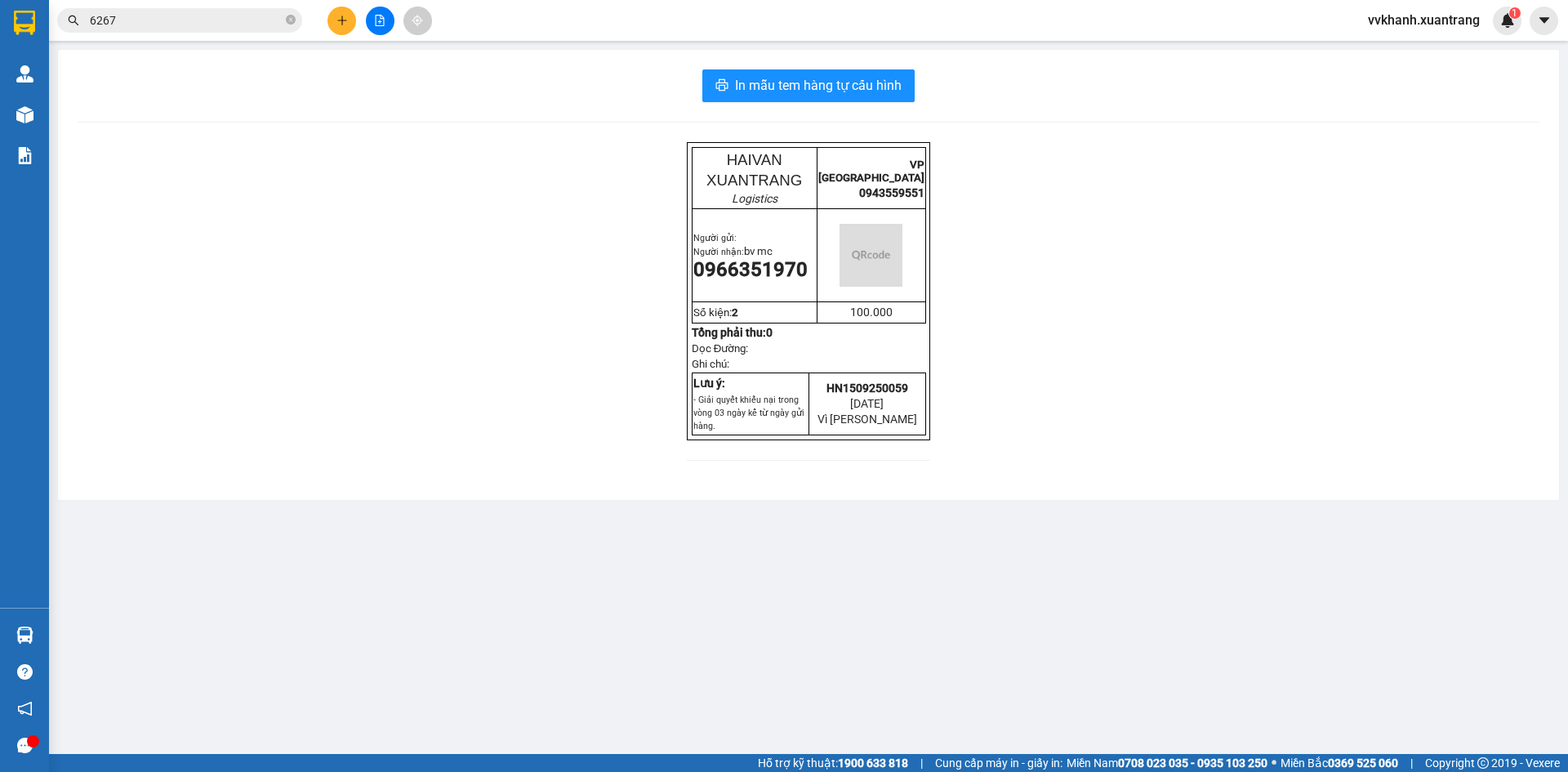
click at [814, 103] on div "In mẫu tem hàng tự [PERSON_NAME] HAIVAN XUANTRANG Logistics VP [GEOGRAPHIC_DATA…" at bounding box center [808, 274] width 1501 height 450
drag, startPoint x: 831, startPoint y: 75, endPoint x: 838, endPoint y: 83, distance: 10.6
click at [831, 77] on span "In mẫu tem hàng tự cấu hình" at bounding box center [818, 85] width 166 height 21
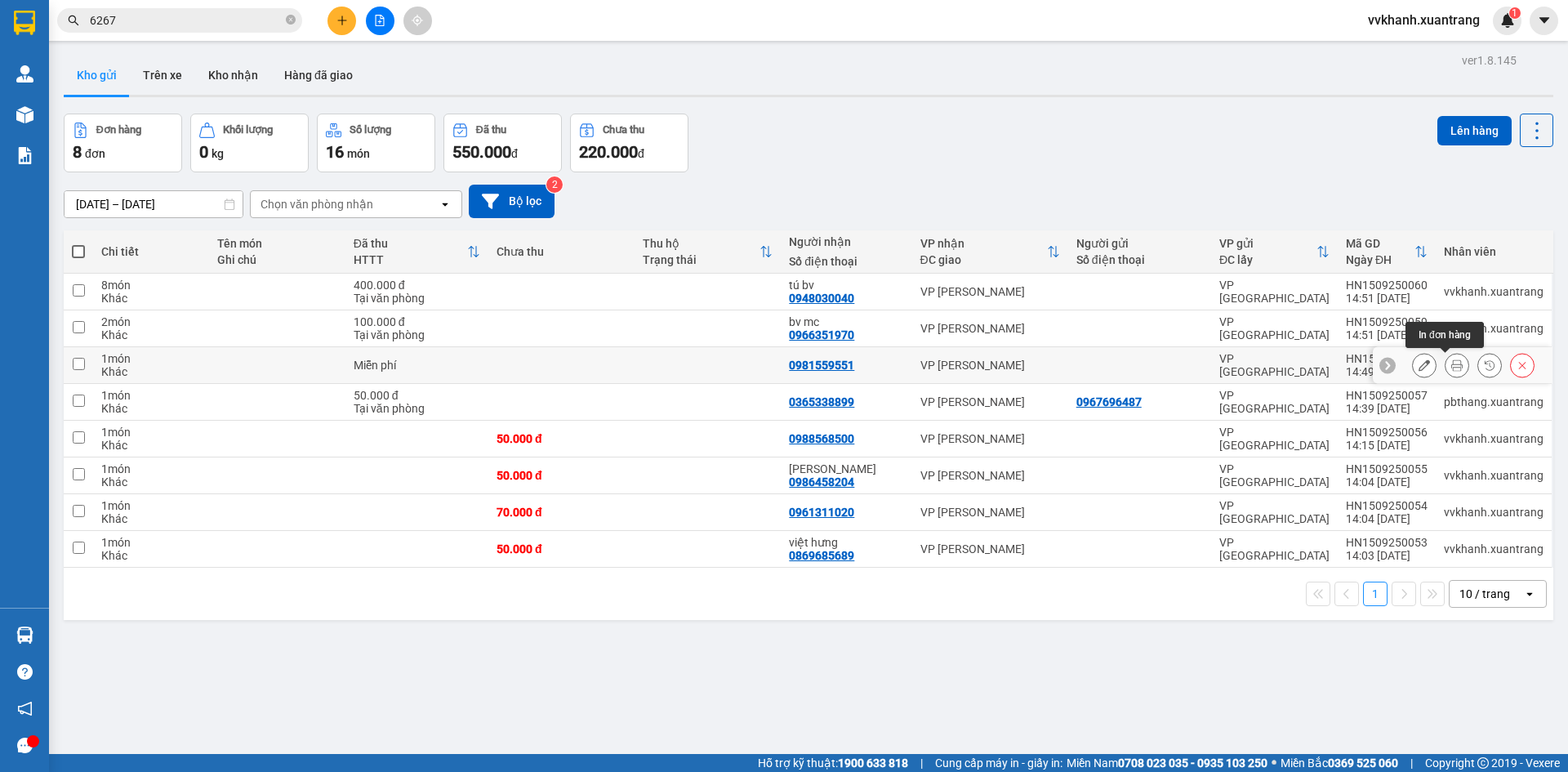
click at [1451, 365] on icon at bounding box center [1457, 365] width 12 height 12
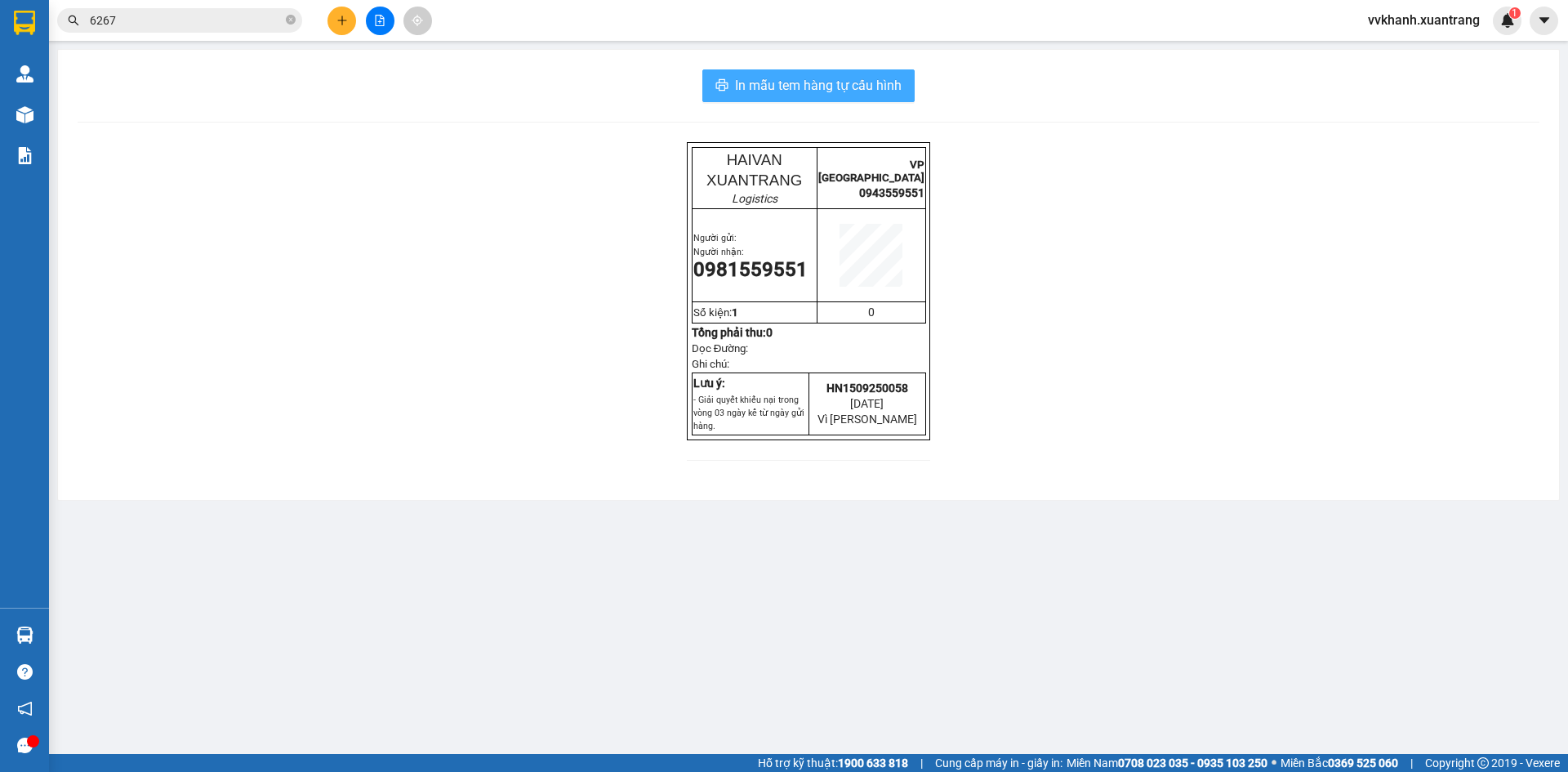
click at [806, 95] on span "In mẫu tem hàng tự cấu hình" at bounding box center [818, 85] width 166 height 21
